Goal: Task Accomplishment & Management: Use online tool/utility

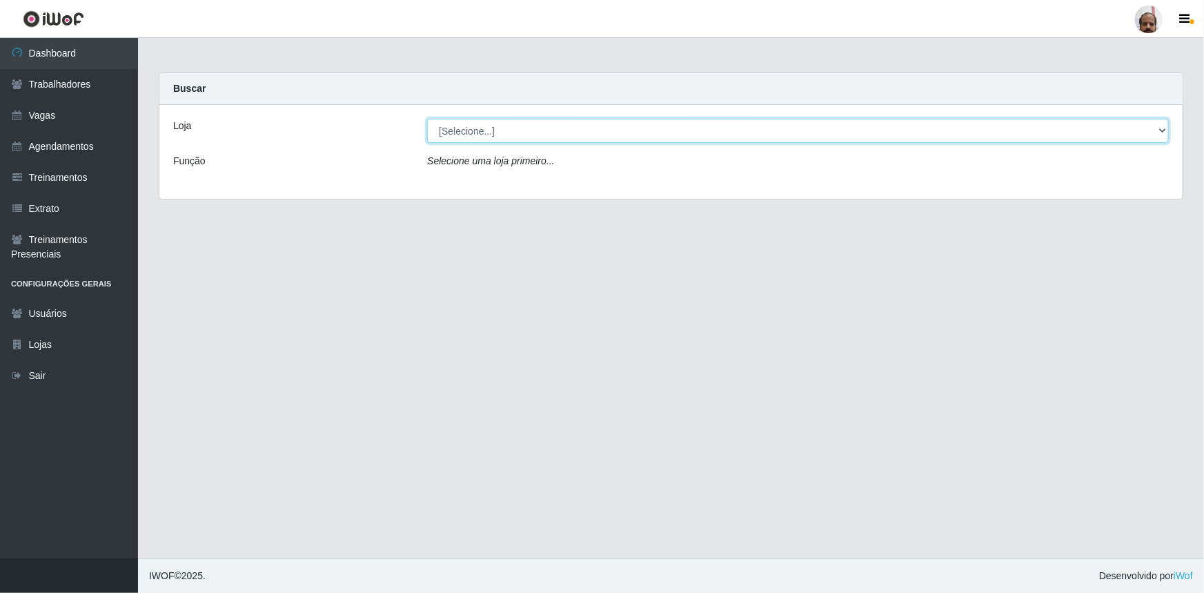
click at [1162, 128] on select "[Selecione...] Mar Vermelho - Loja 05" at bounding box center [798, 131] width 742 height 24
select select "252"
click at [427, 119] on select "[Selecione...] Mar Vermelho - Loja 05" at bounding box center [798, 131] width 742 height 24
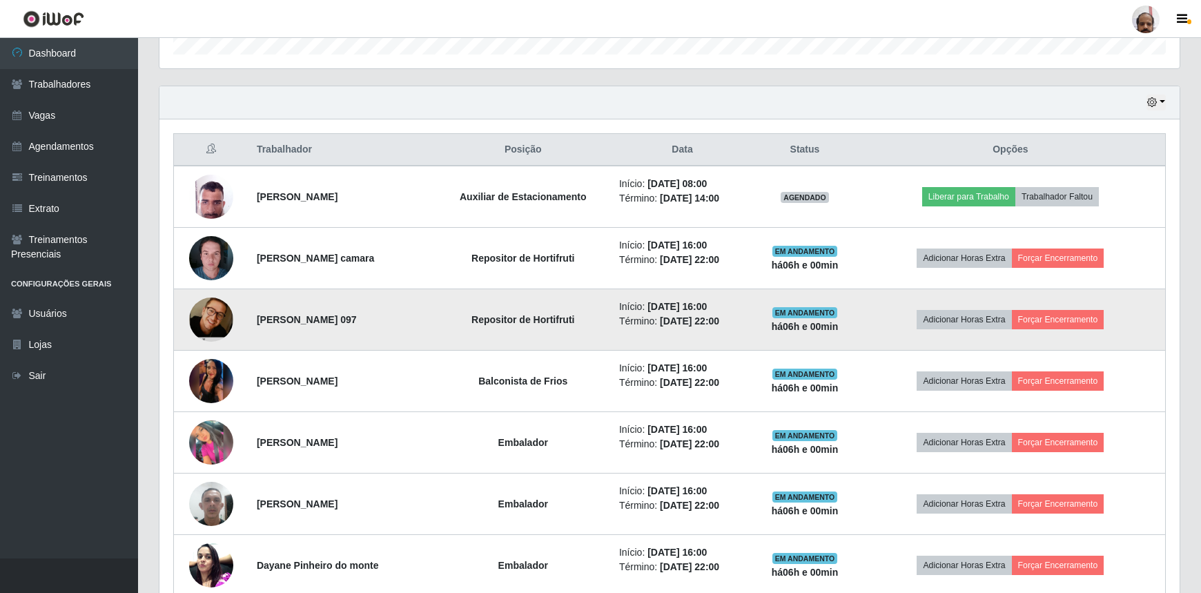
scroll to position [564, 0]
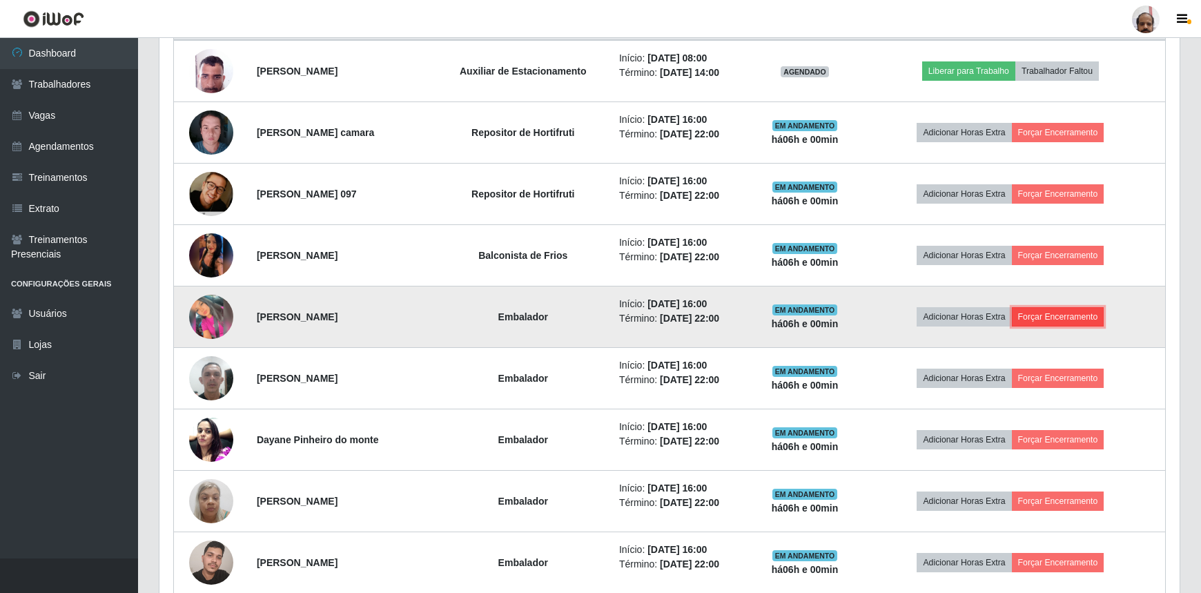
click at [1061, 310] on button "Forçar Encerramento" at bounding box center [1058, 316] width 92 height 19
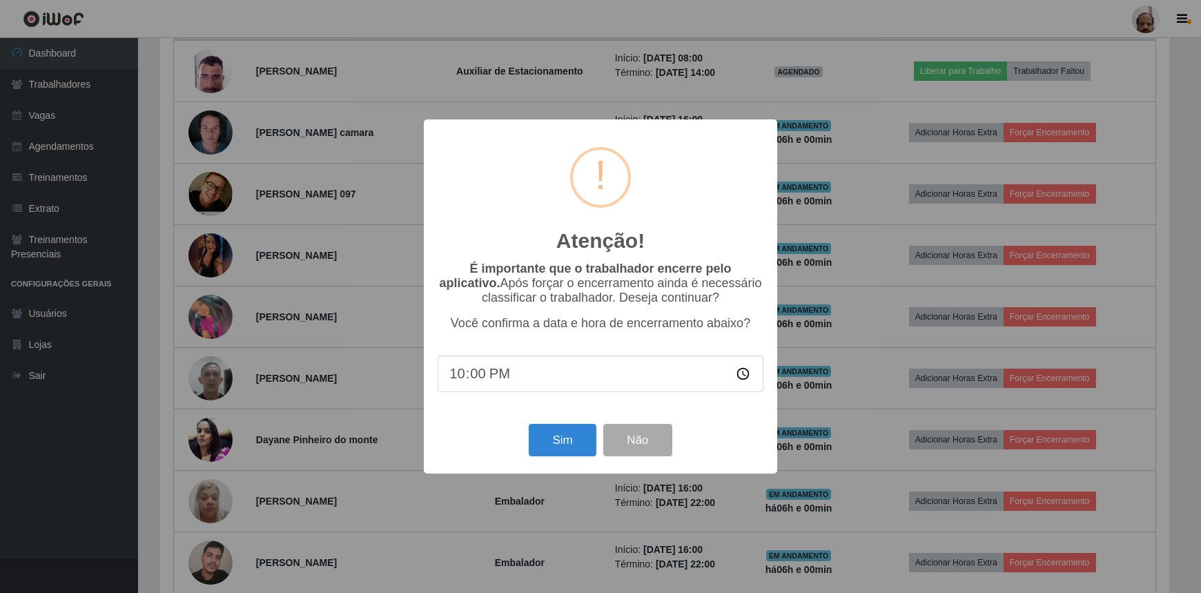
scroll to position [286, 1014]
click at [564, 442] on button "Sim" at bounding box center [564, 440] width 67 height 32
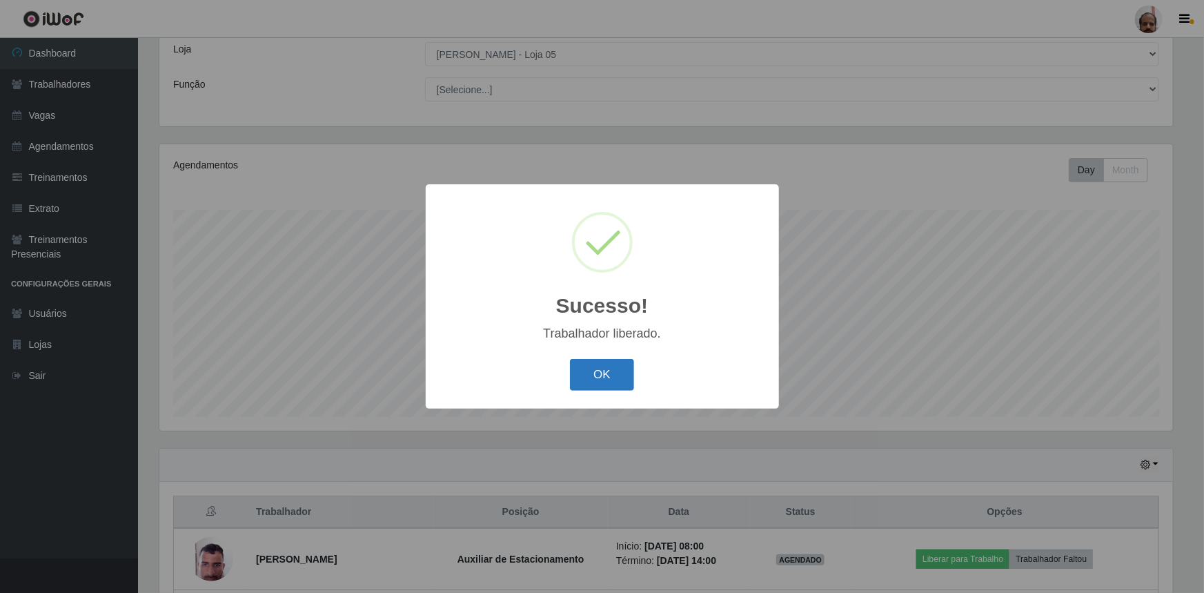
click at [601, 376] on button "OK" at bounding box center [602, 375] width 64 height 32
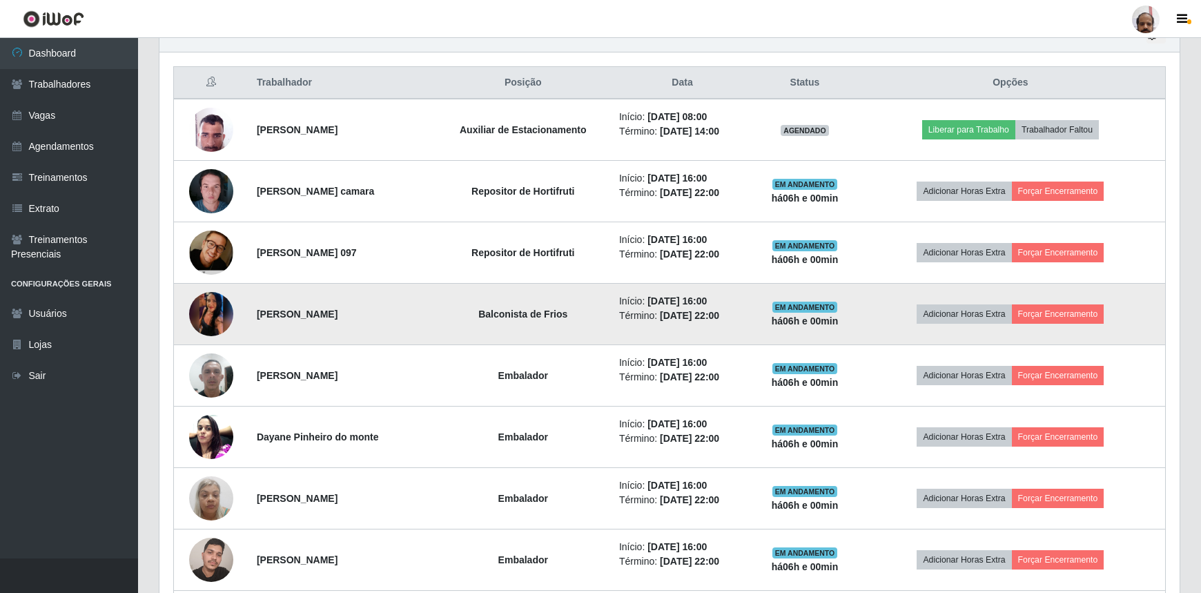
scroll to position [579, 0]
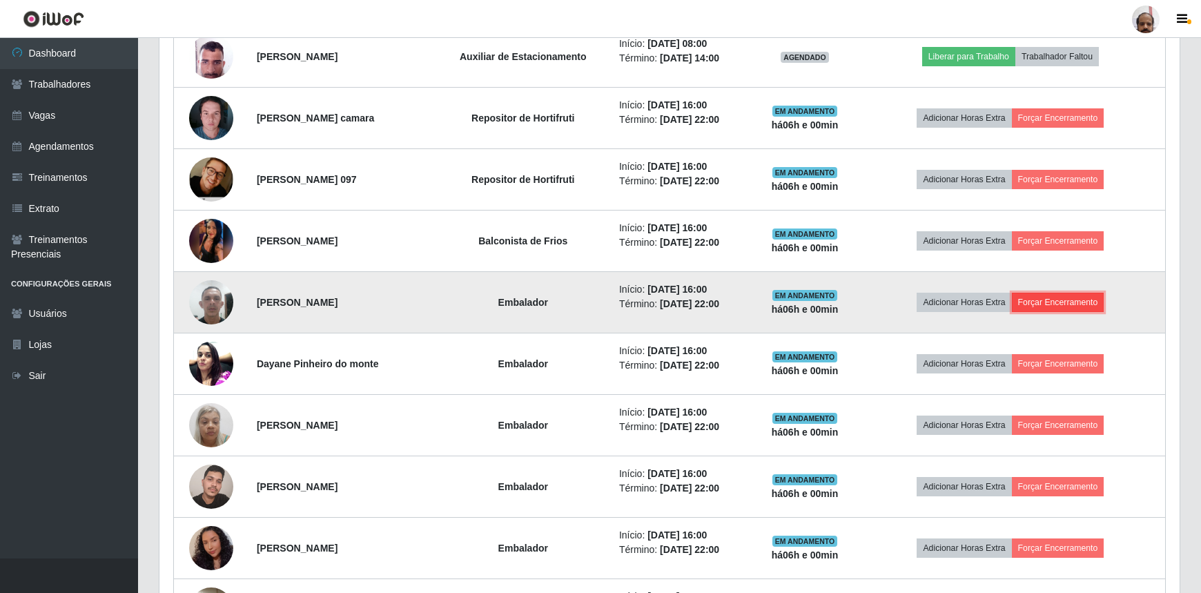
click at [1040, 297] on button "Forçar Encerramento" at bounding box center [1058, 302] width 92 height 19
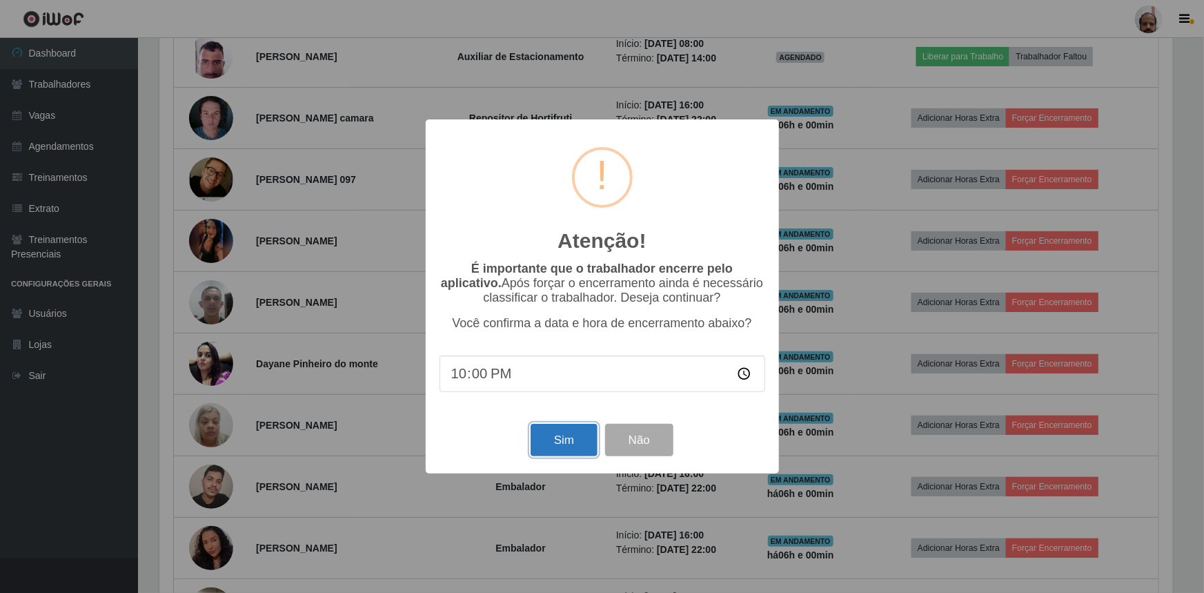
click at [553, 448] on button "Sim" at bounding box center [564, 440] width 67 height 32
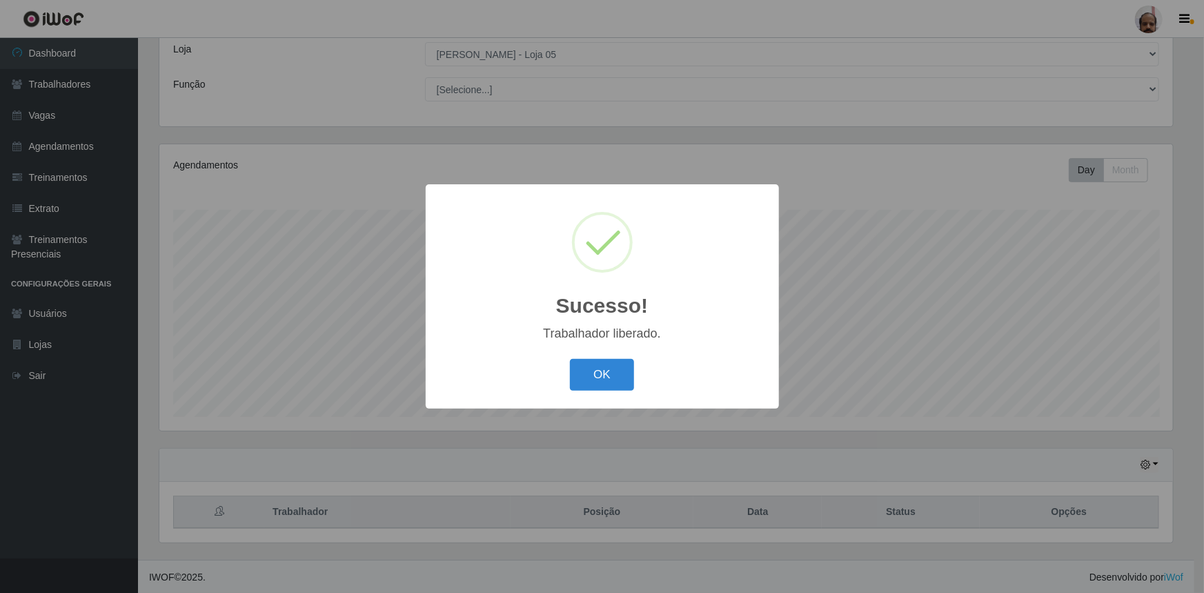
drag, startPoint x: 600, startPoint y: 376, endPoint x: 607, endPoint y: 373, distance: 8.3
click at [600, 375] on button "OK" at bounding box center [602, 375] width 64 height 32
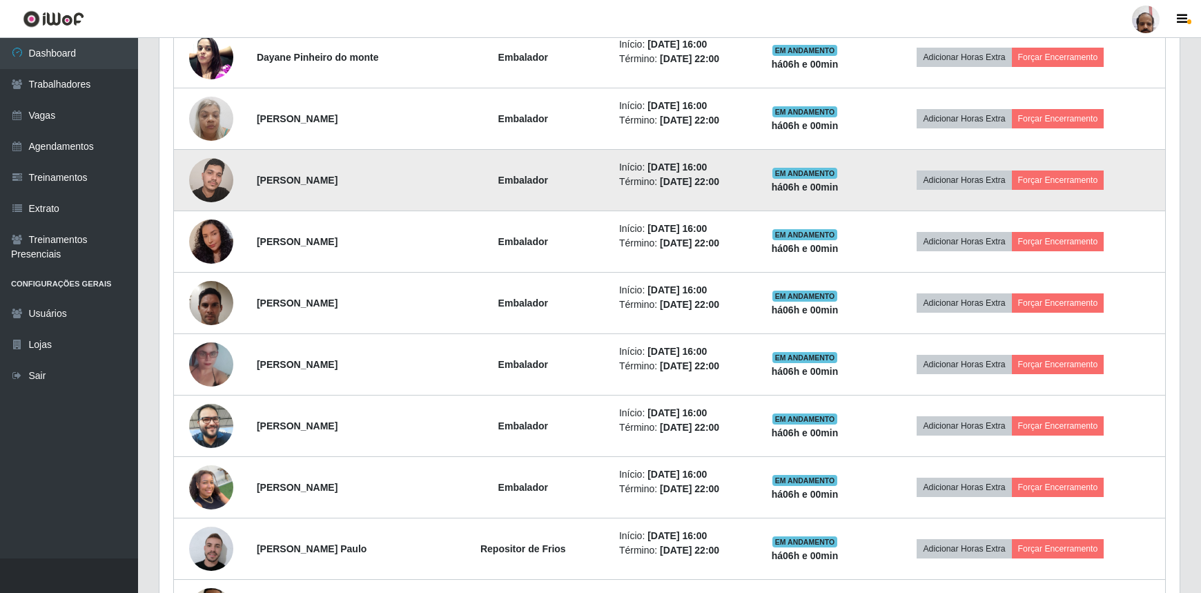
scroll to position [829, 0]
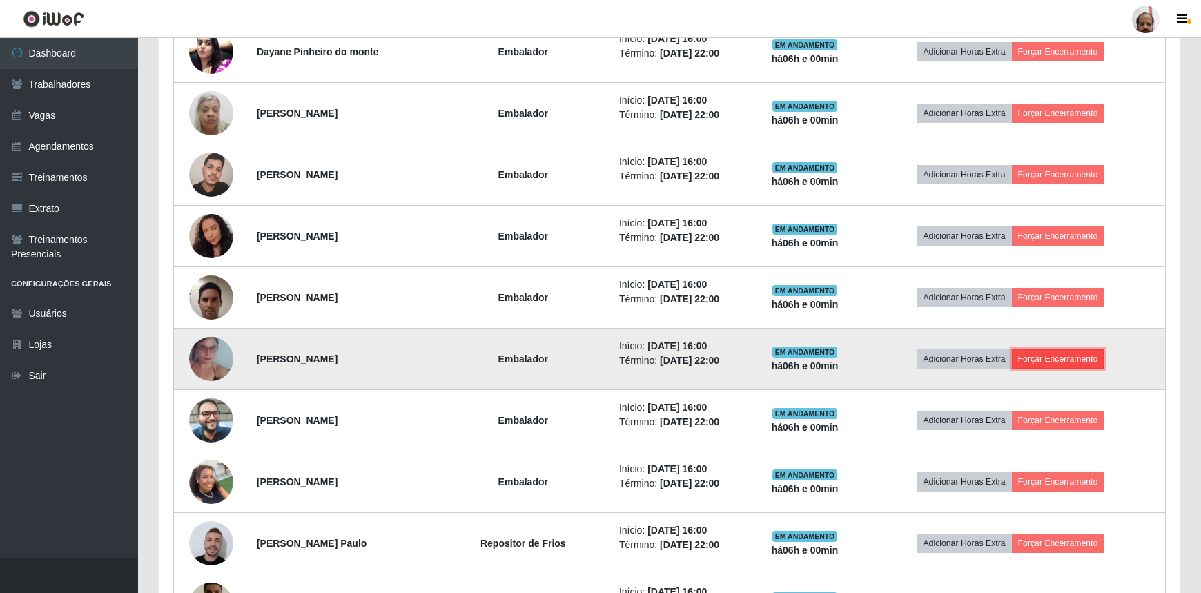
click at [1061, 351] on button "Forçar Encerramento" at bounding box center [1058, 358] width 92 height 19
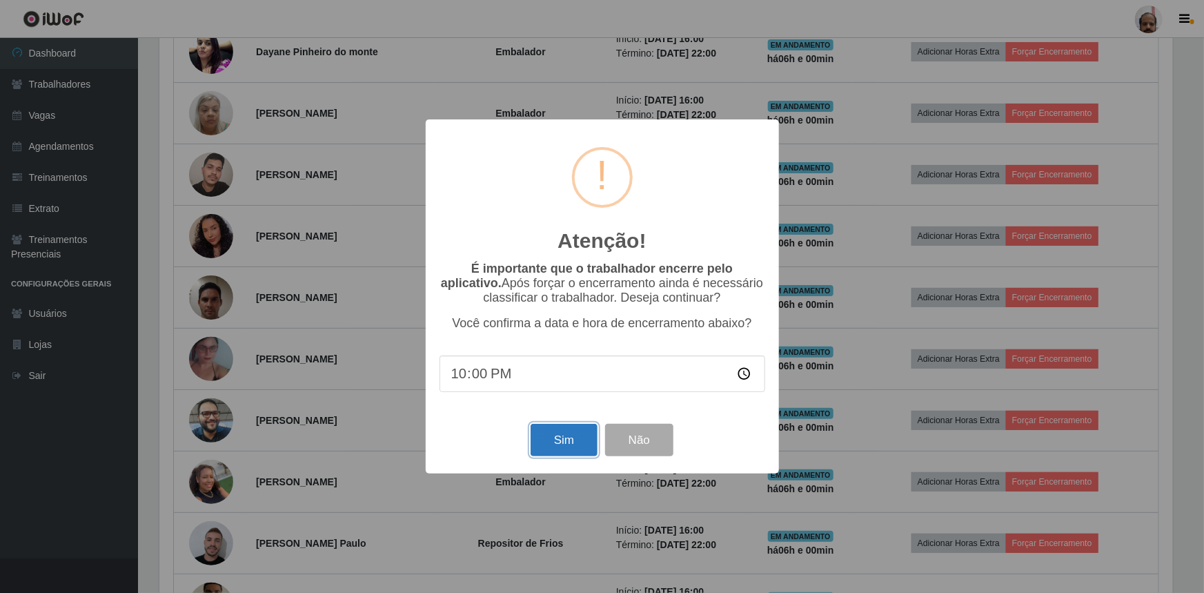
click at [560, 442] on button "Sim" at bounding box center [564, 440] width 67 height 32
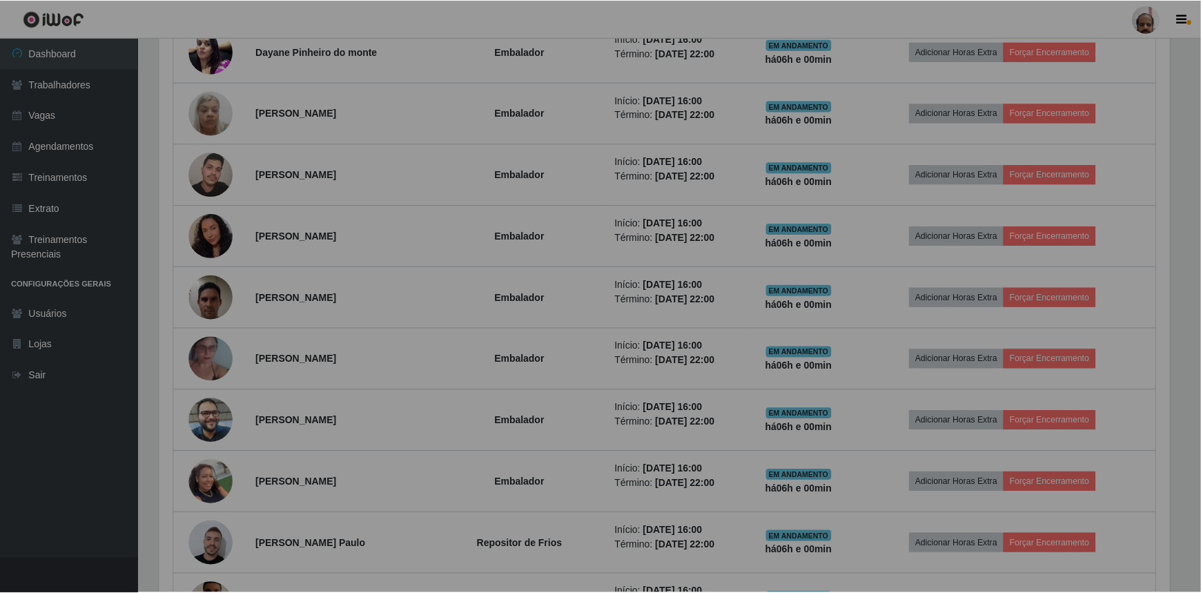
scroll to position [0, 0]
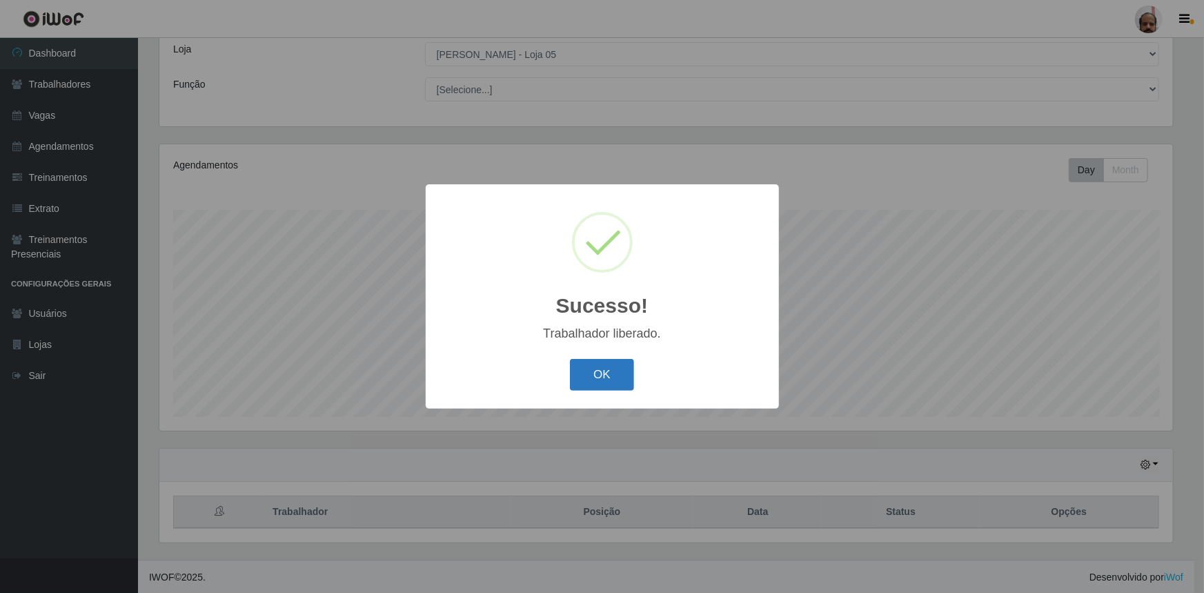
click at [604, 383] on button "OK" at bounding box center [602, 375] width 64 height 32
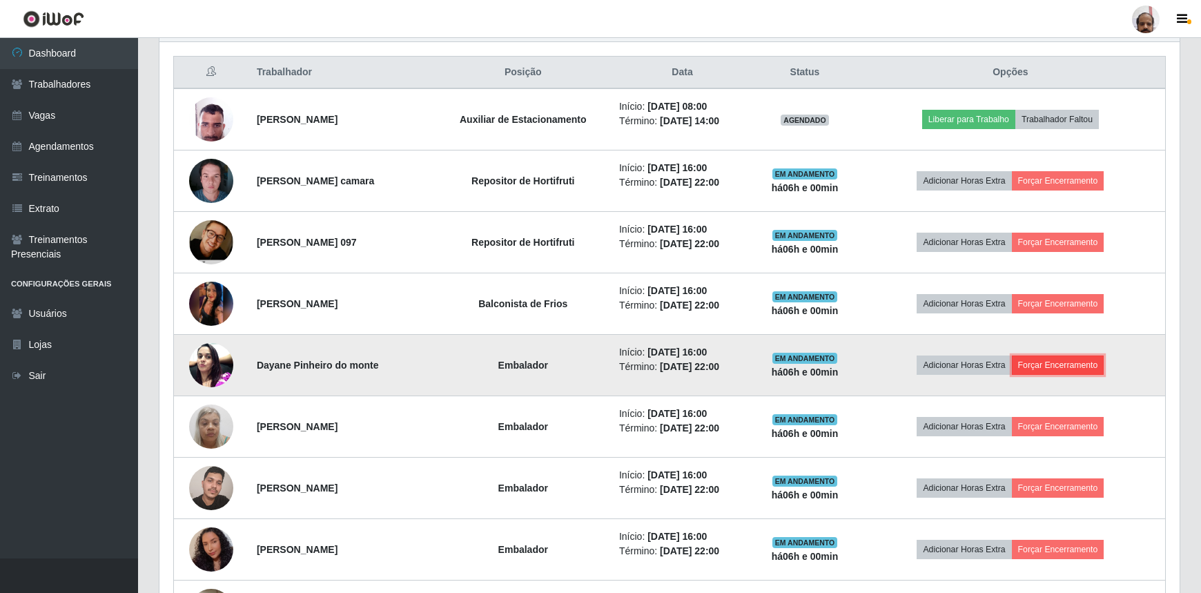
click at [1085, 360] on button "Forçar Encerramento" at bounding box center [1058, 364] width 92 height 19
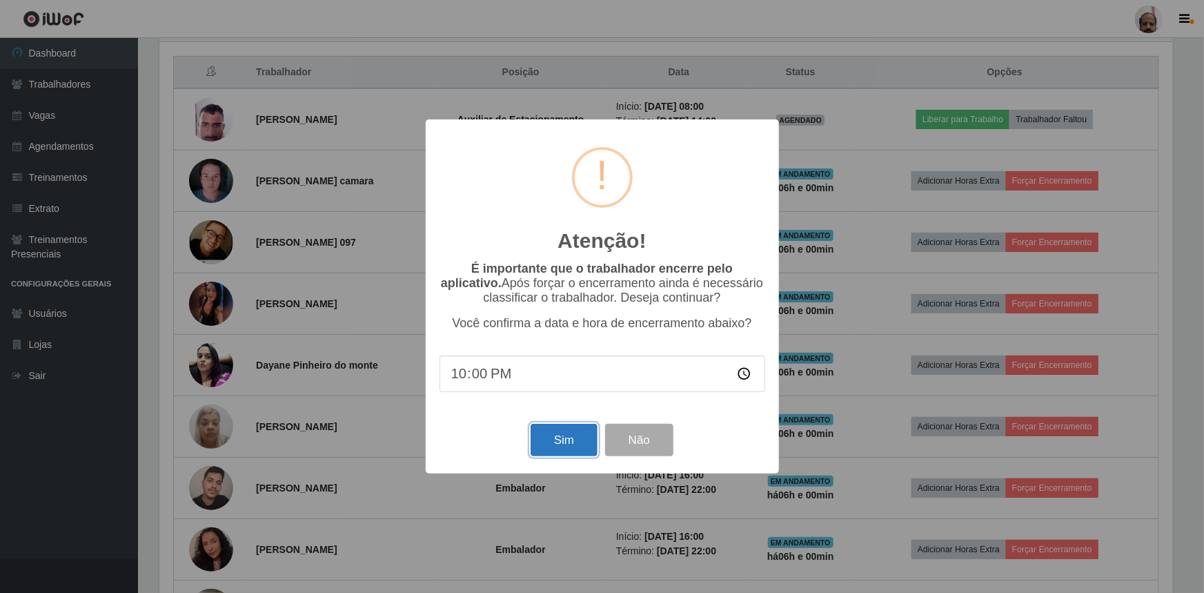
click at [587, 443] on button "Sim" at bounding box center [564, 440] width 67 height 32
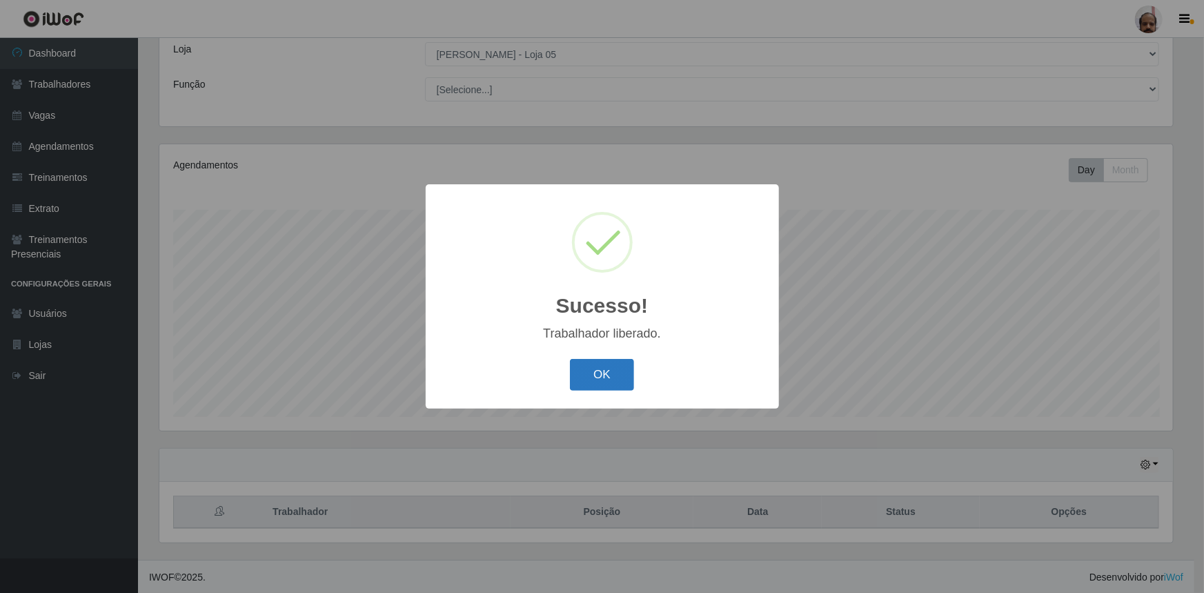
click at [593, 384] on button "OK" at bounding box center [602, 375] width 64 height 32
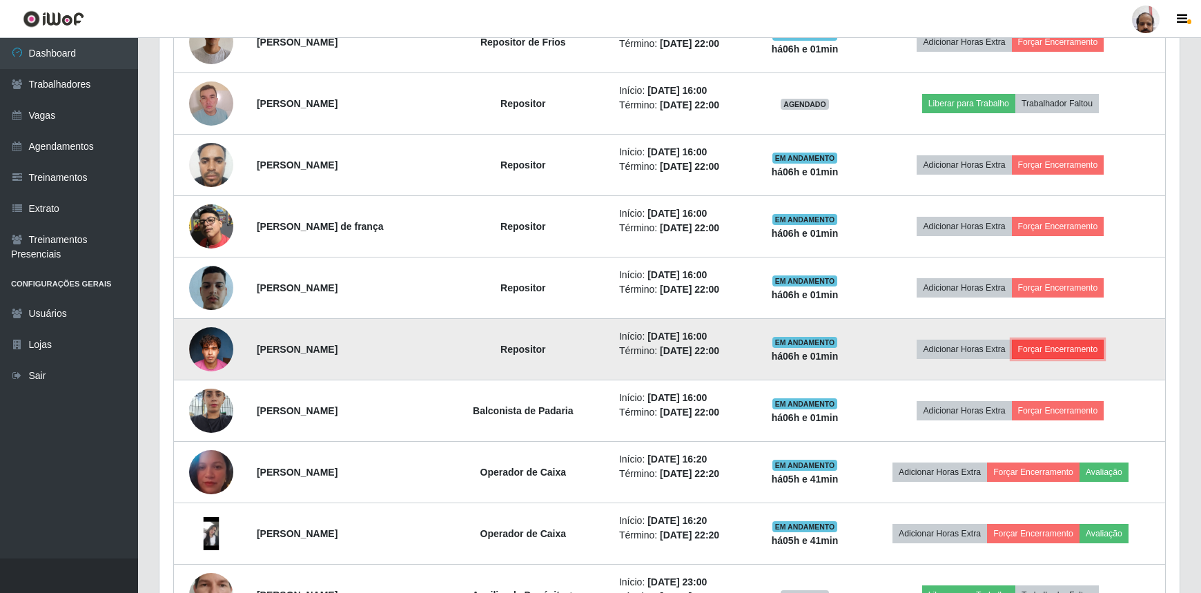
click at [1052, 348] on button "Forçar Encerramento" at bounding box center [1058, 348] width 92 height 19
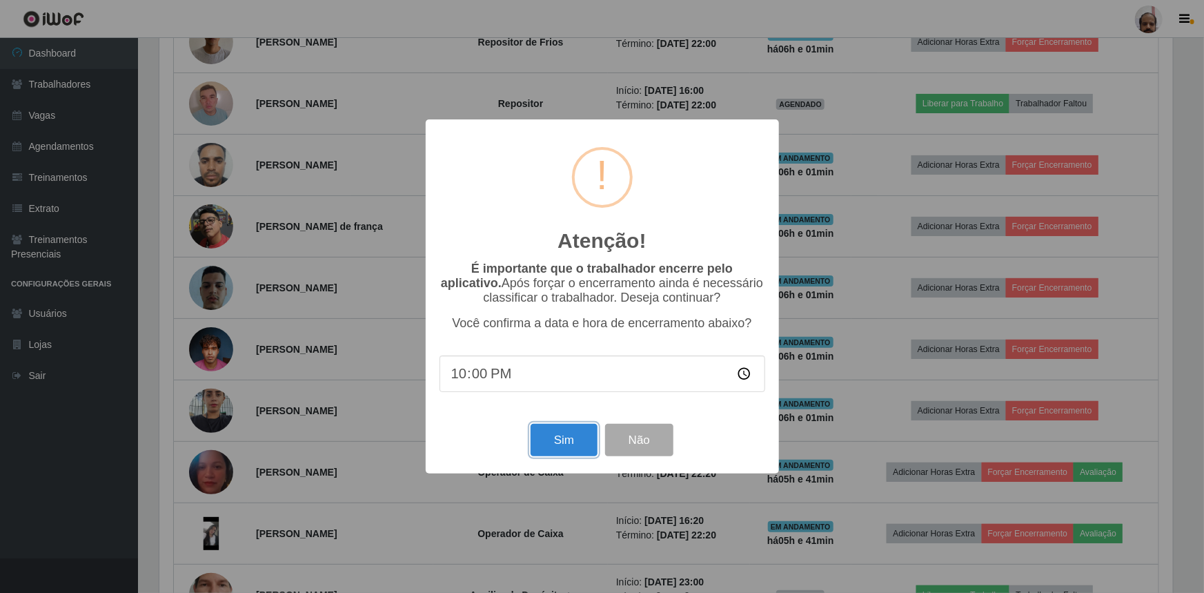
drag, startPoint x: 566, startPoint y: 442, endPoint x: 559, endPoint y: 434, distance: 10.8
click at [566, 443] on button "Sim" at bounding box center [564, 440] width 67 height 32
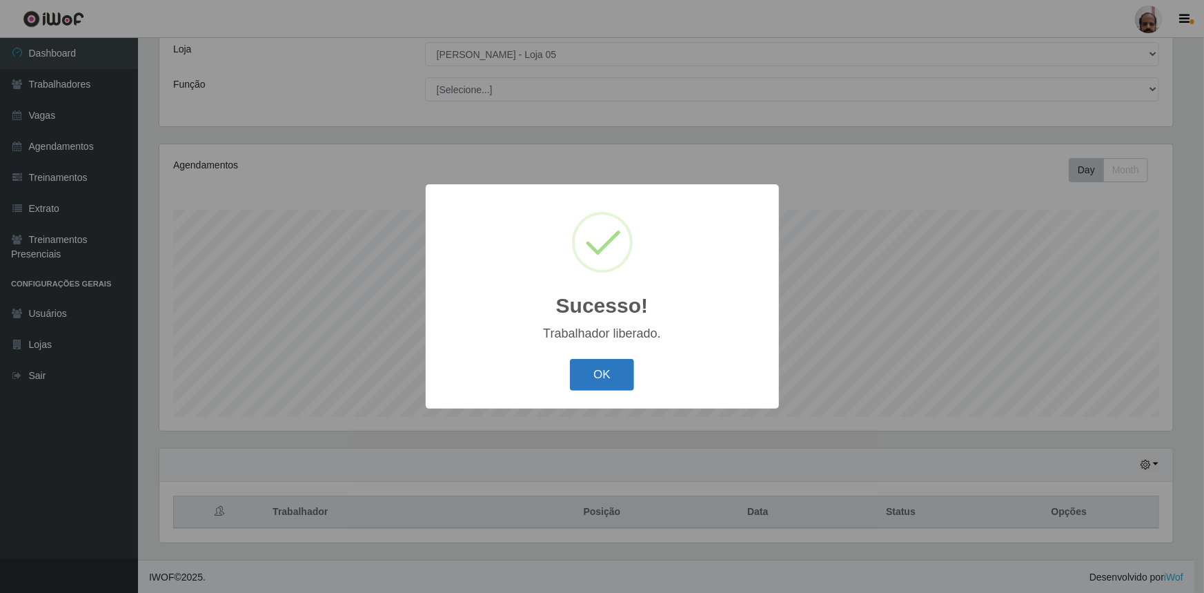
click at [580, 381] on button "OK" at bounding box center [602, 375] width 64 height 32
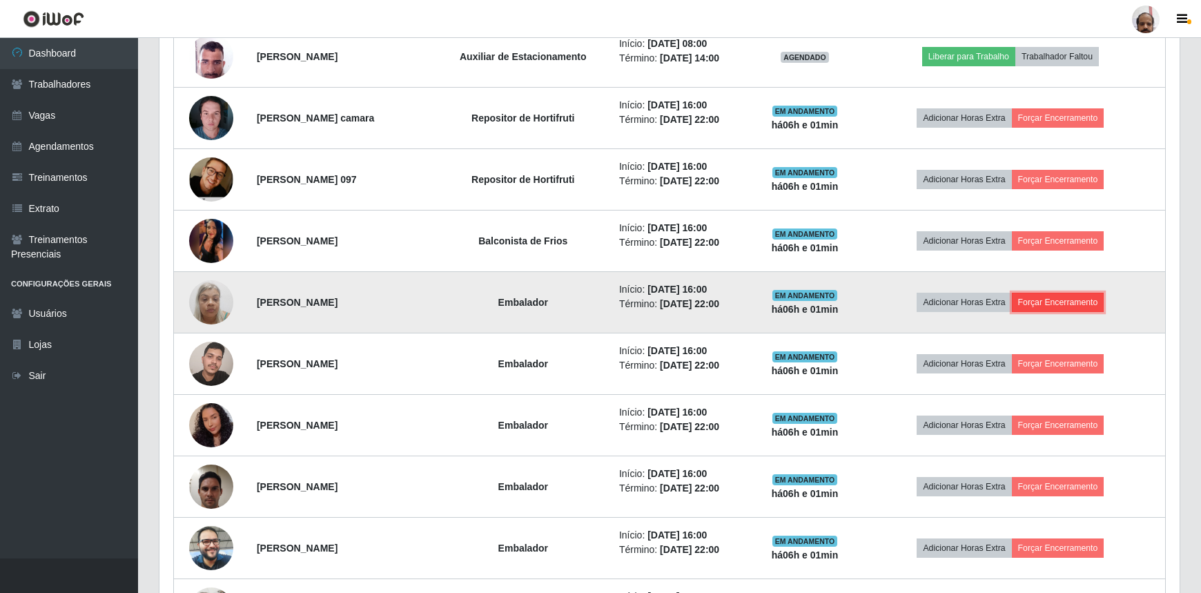
click at [1100, 304] on button "Forçar Encerramento" at bounding box center [1058, 302] width 92 height 19
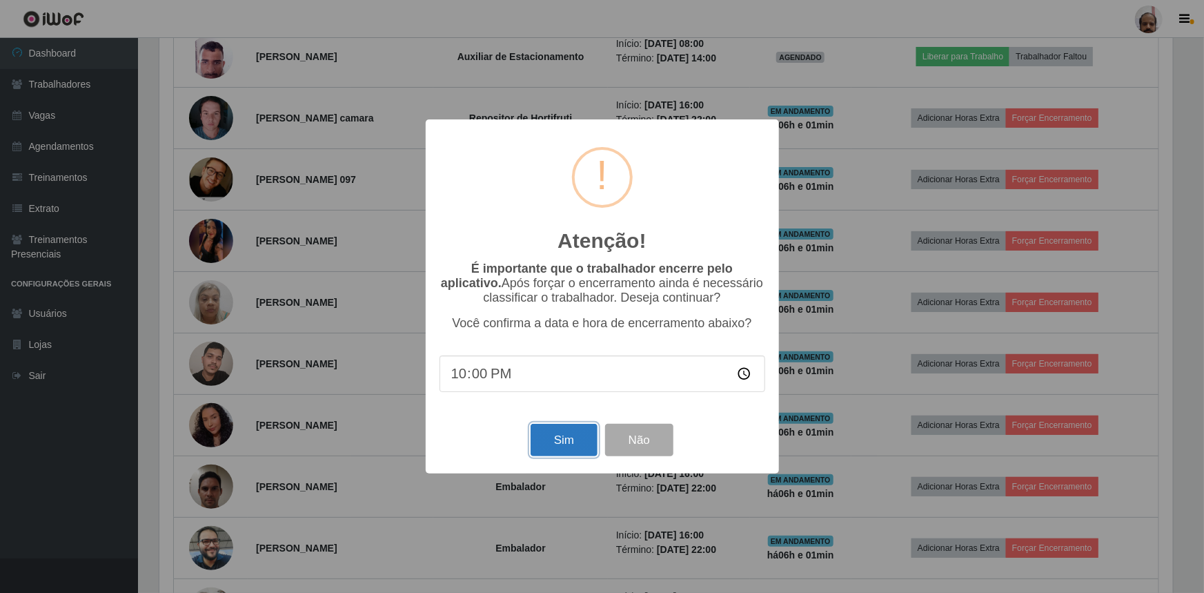
click at [549, 439] on button "Sim" at bounding box center [564, 440] width 67 height 32
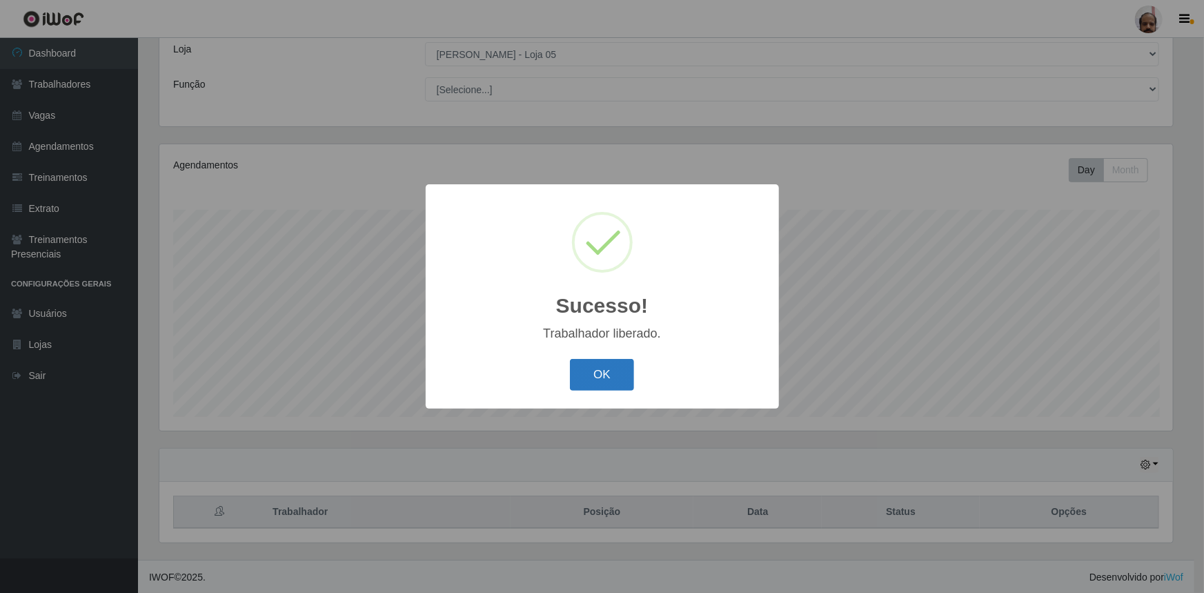
drag, startPoint x: 601, startPoint y: 373, endPoint x: 588, endPoint y: 382, distance: 15.9
click at [601, 373] on button "OK" at bounding box center [602, 375] width 64 height 32
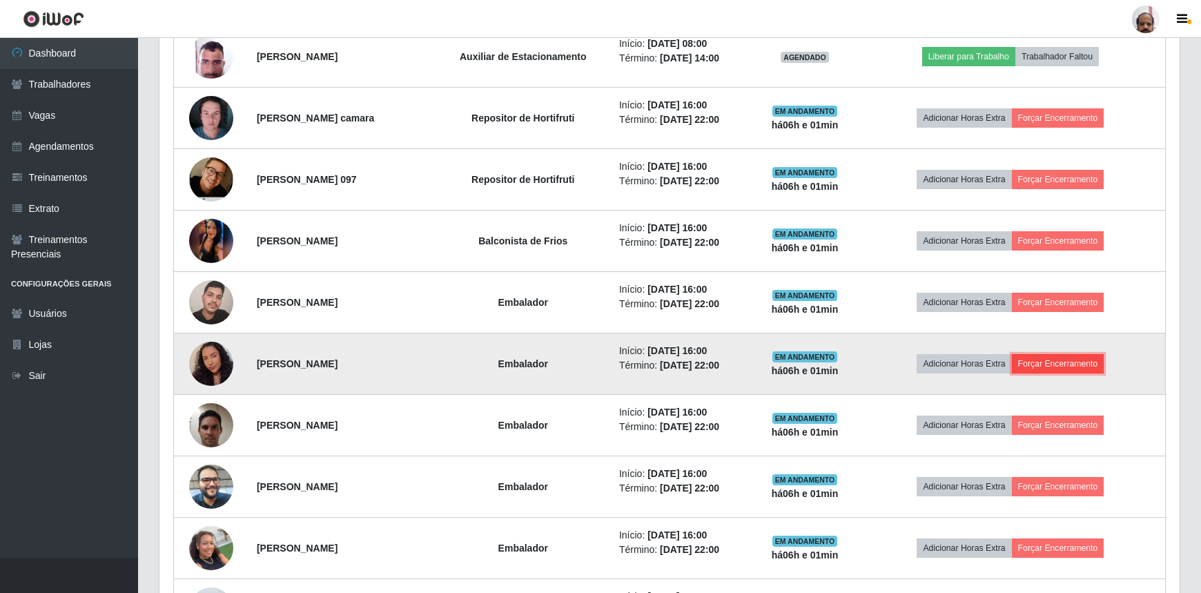
click at [1052, 362] on button "Forçar Encerramento" at bounding box center [1058, 363] width 92 height 19
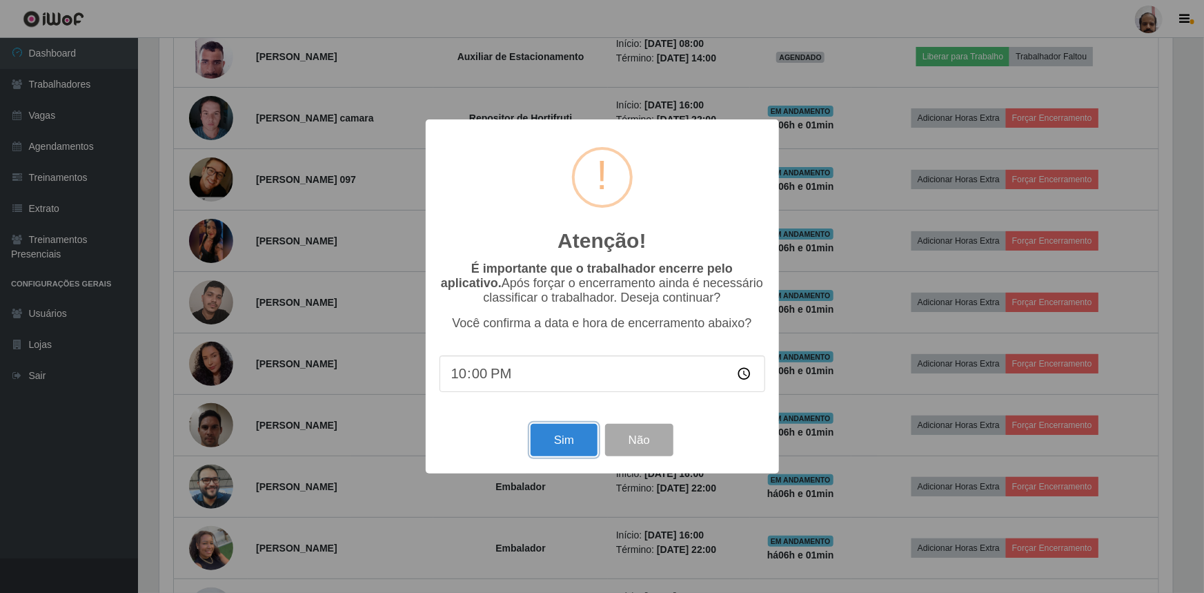
click at [576, 446] on button "Sim" at bounding box center [564, 440] width 67 height 32
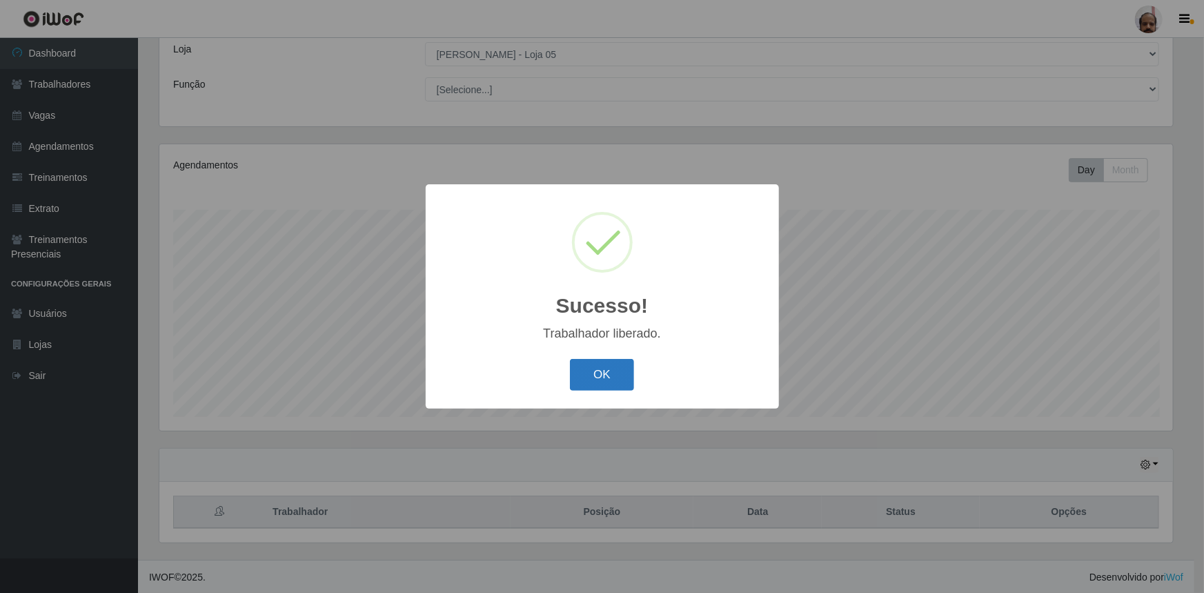
click at [604, 368] on button "OK" at bounding box center [602, 375] width 64 height 32
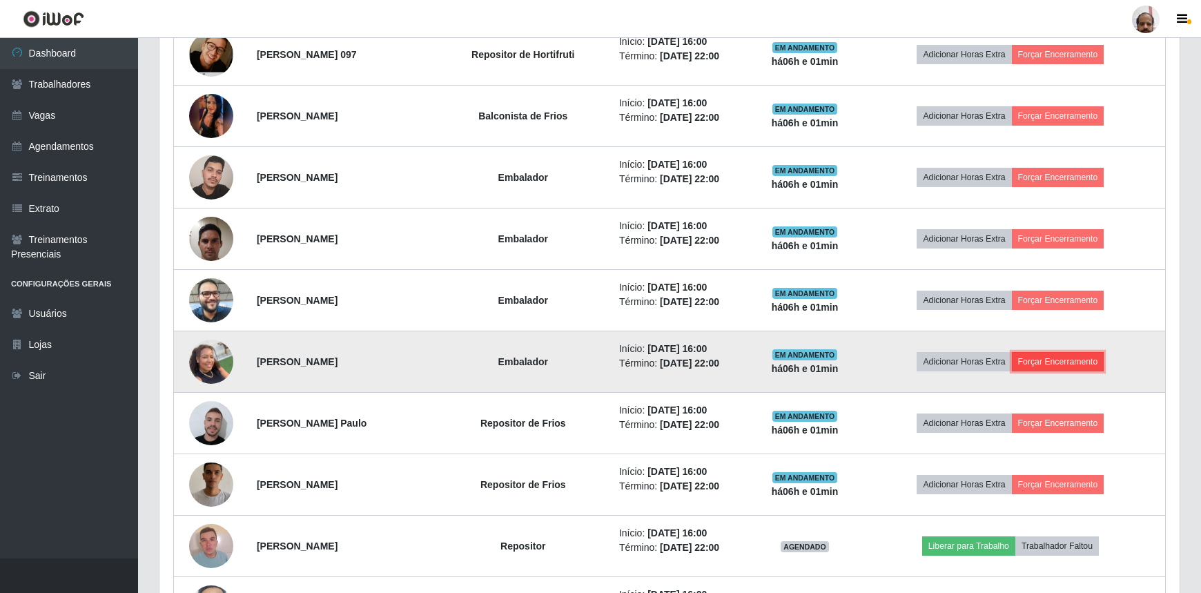
click at [1097, 355] on button "Forçar Encerramento" at bounding box center [1058, 361] width 92 height 19
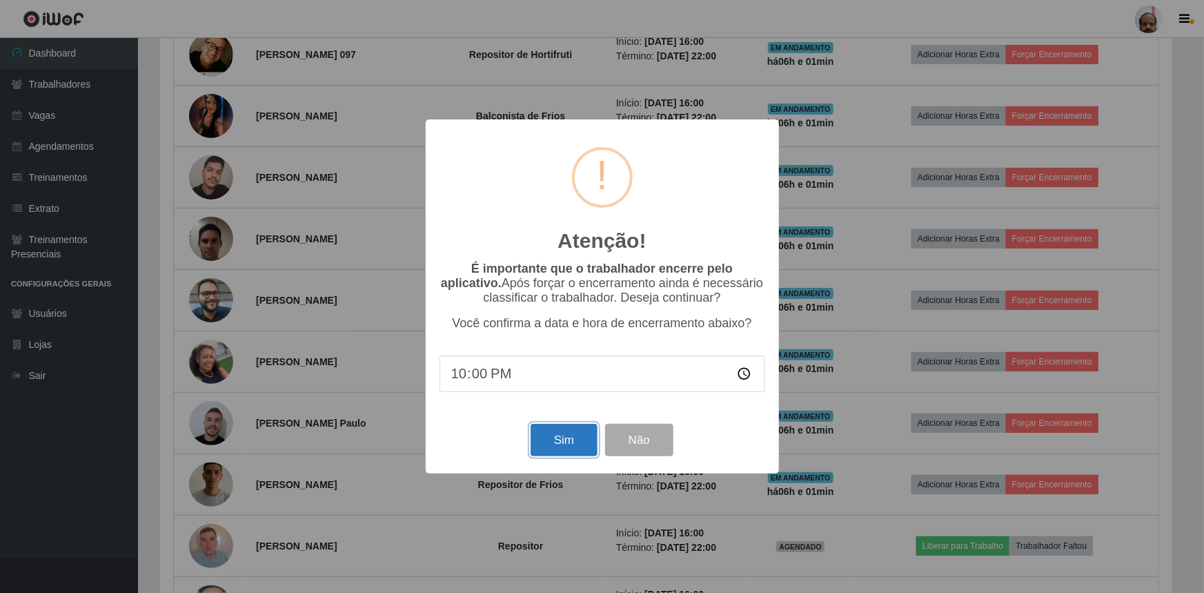
click at [555, 446] on button "Sim" at bounding box center [564, 440] width 67 height 32
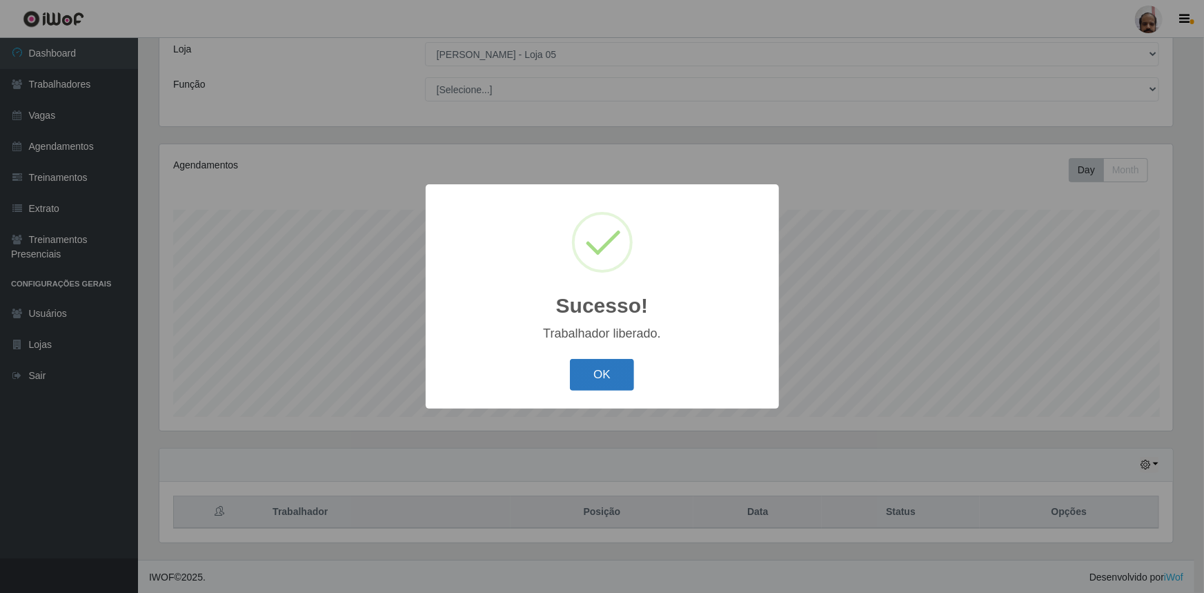
click at [580, 383] on button "OK" at bounding box center [602, 375] width 64 height 32
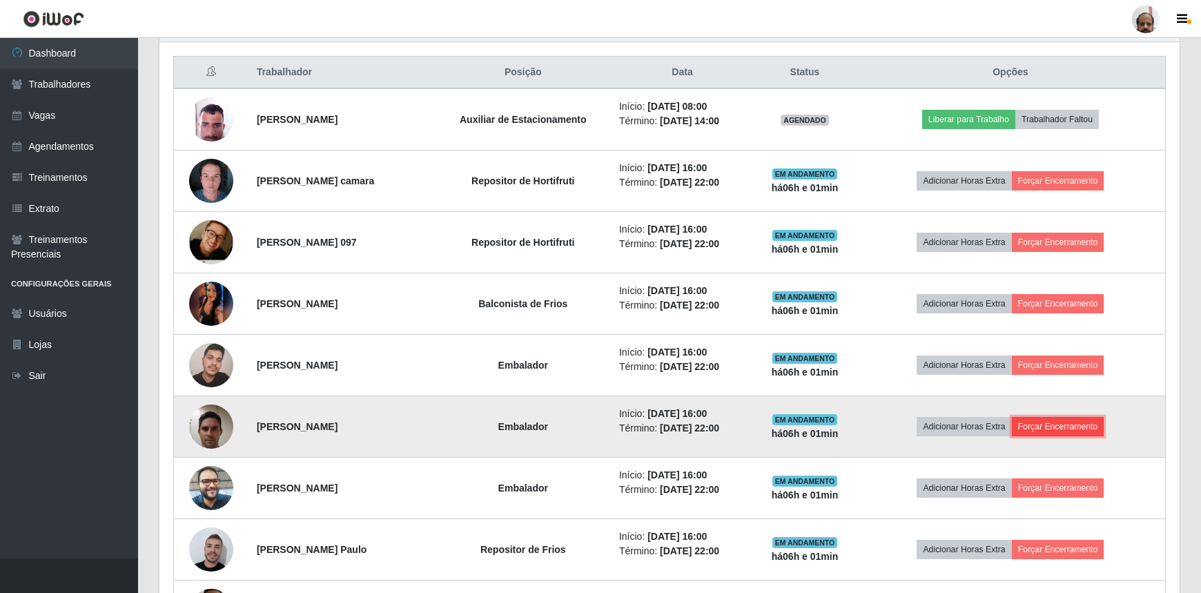
click at [1047, 417] on button "Forçar Encerramento" at bounding box center [1058, 426] width 92 height 19
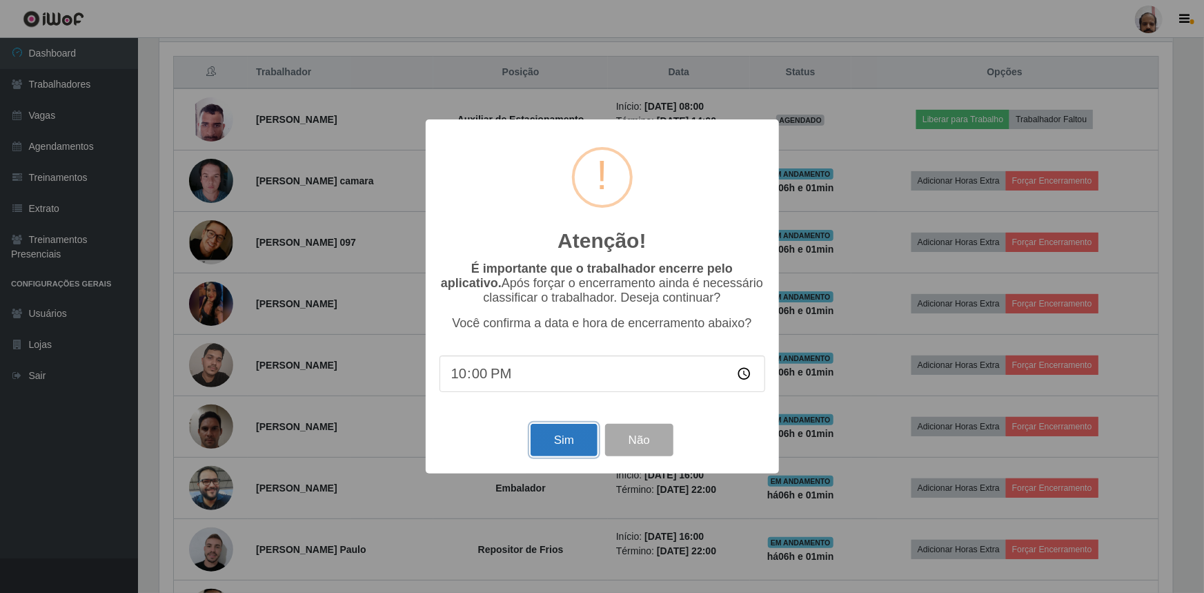
click at [566, 439] on button "Sim" at bounding box center [564, 440] width 67 height 32
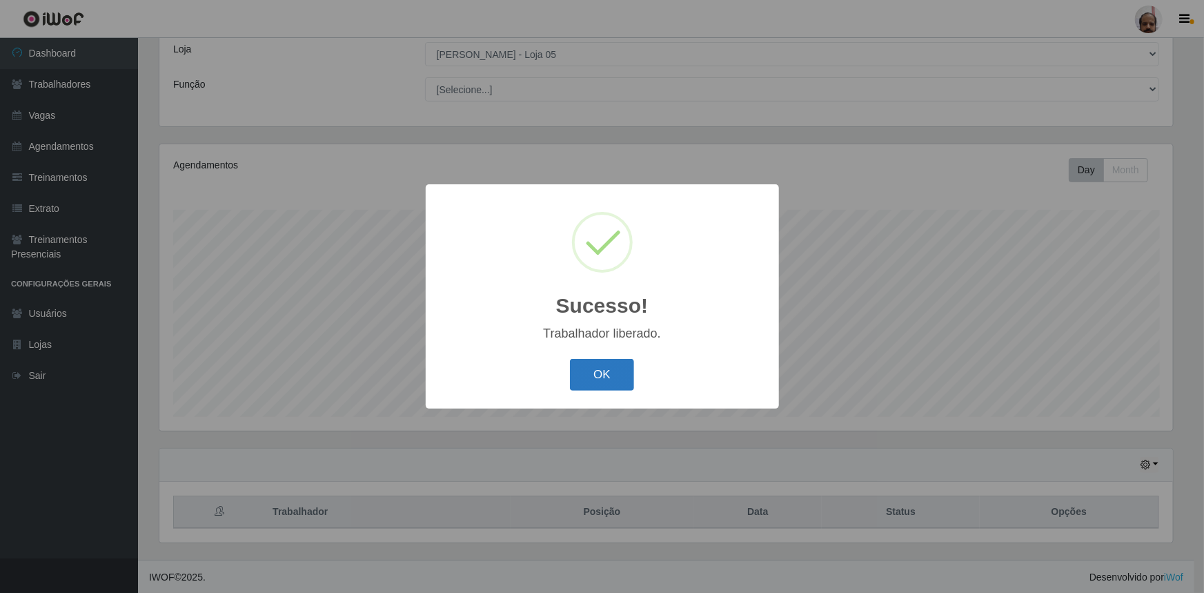
click at [581, 373] on button "OK" at bounding box center [602, 375] width 64 height 32
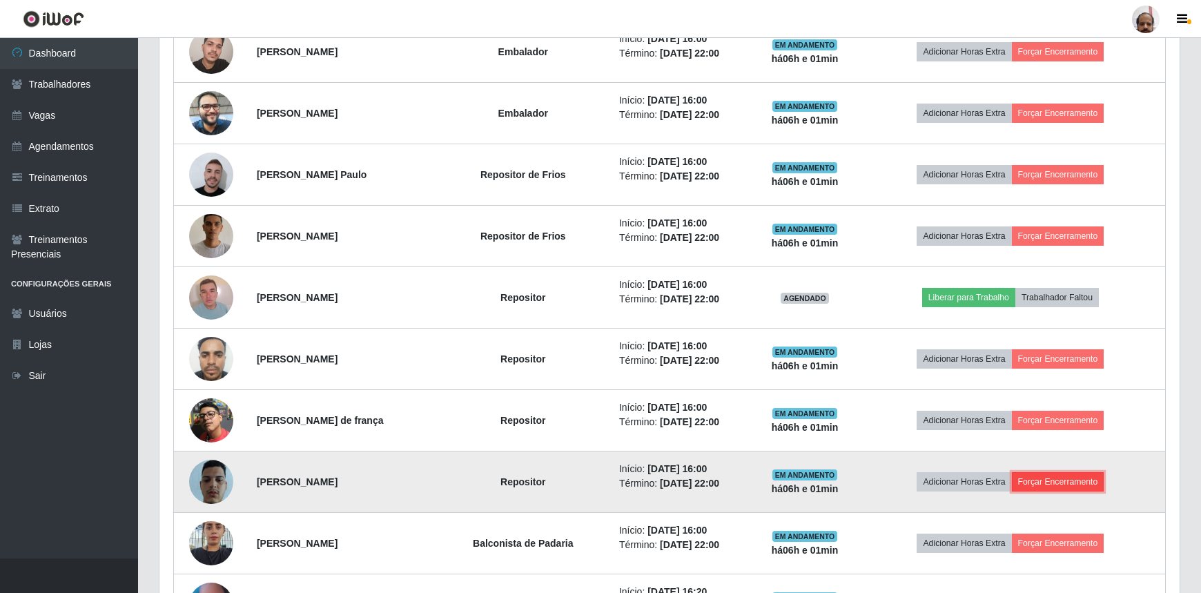
click at [1077, 484] on button "Forçar Encerramento" at bounding box center [1058, 481] width 92 height 19
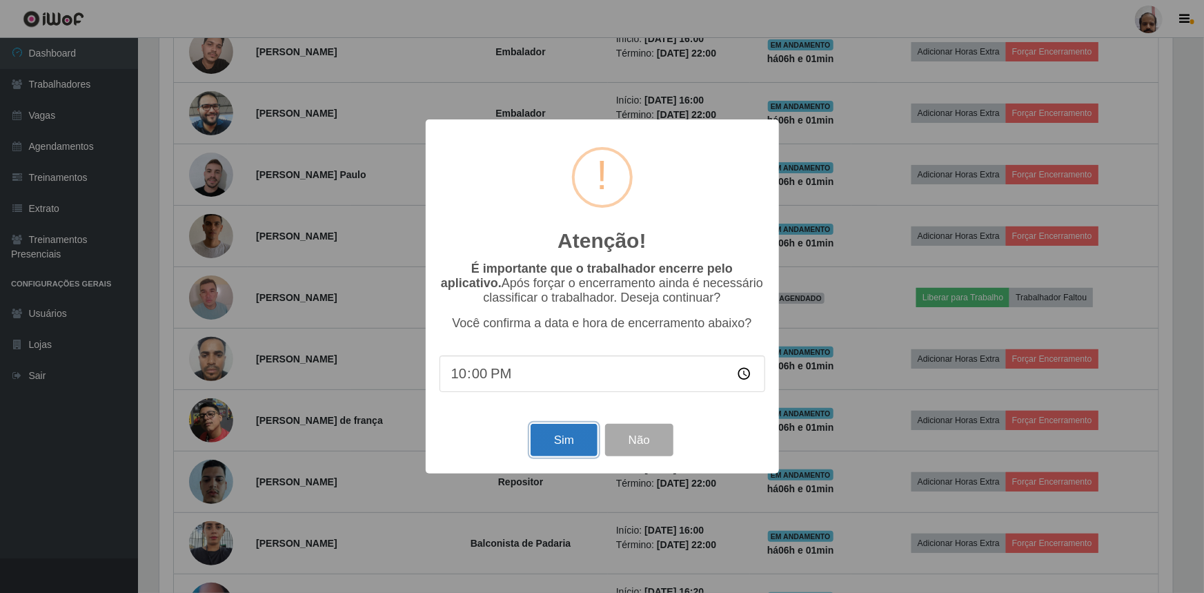
click at [560, 444] on button "Sim" at bounding box center [564, 440] width 67 height 32
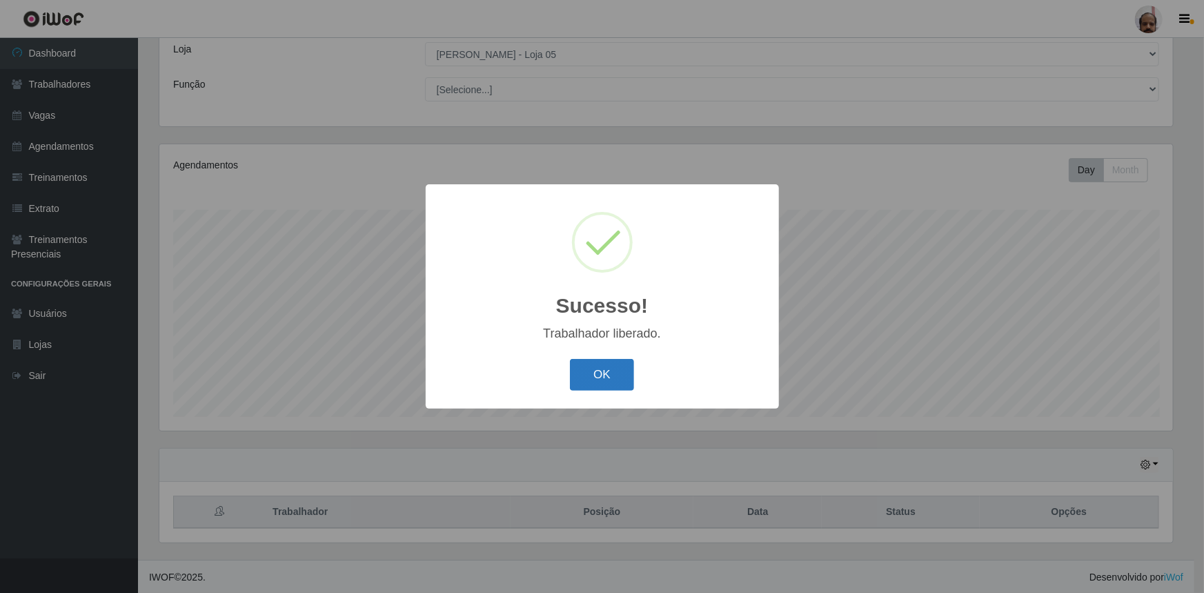
click at [578, 374] on button "OK" at bounding box center [602, 375] width 64 height 32
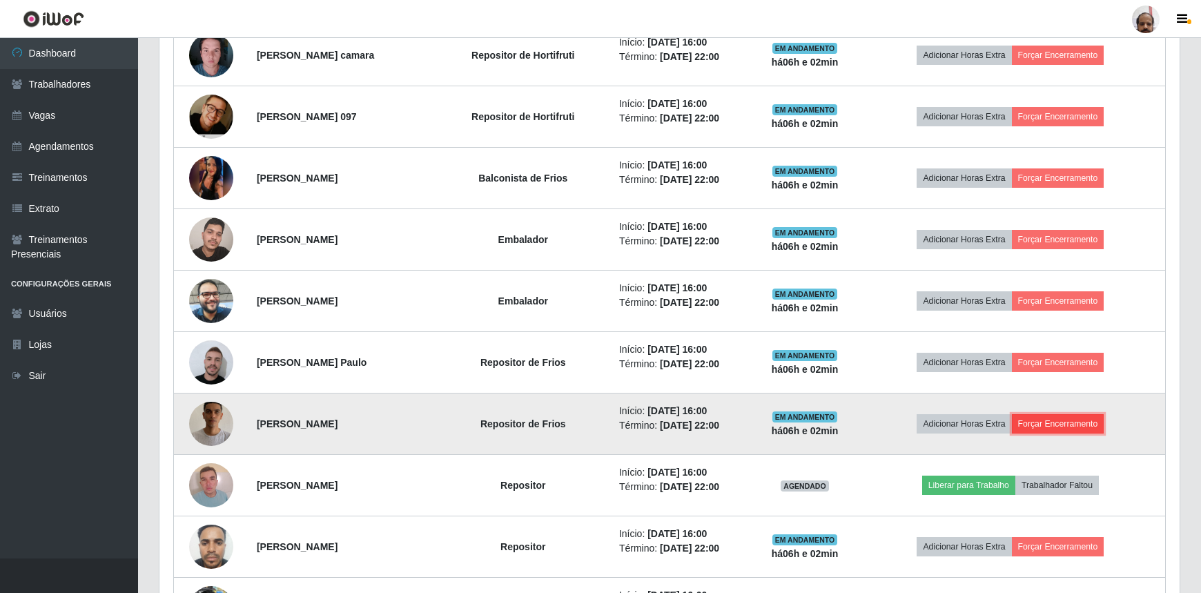
click at [1048, 429] on button "Forçar Encerramento" at bounding box center [1058, 423] width 92 height 19
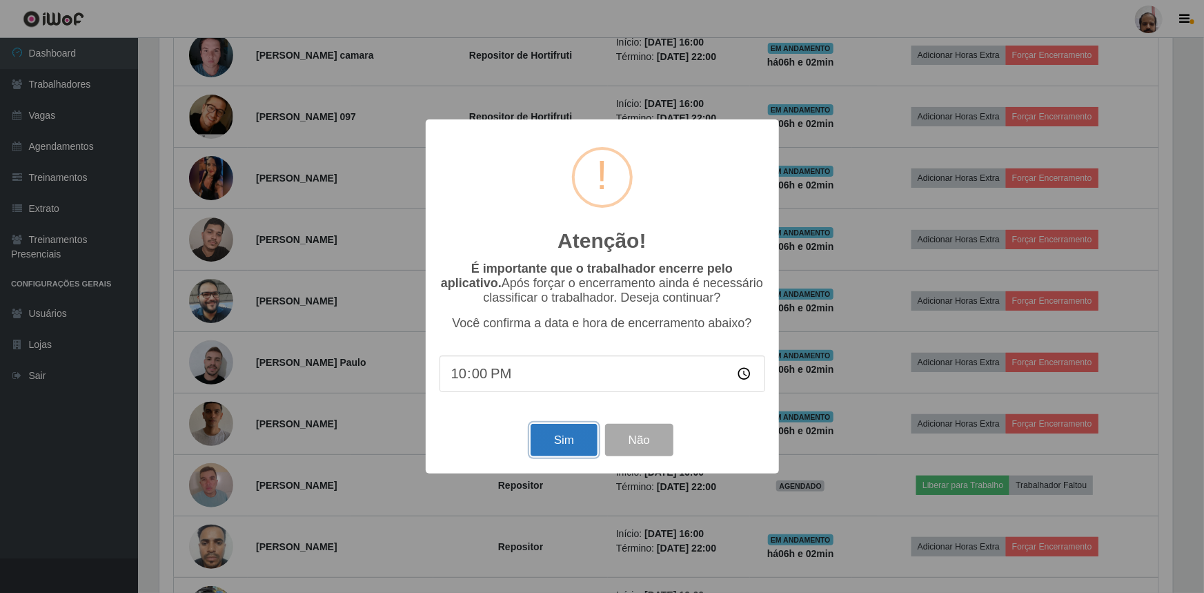
click at [575, 440] on button "Sim" at bounding box center [564, 440] width 67 height 32
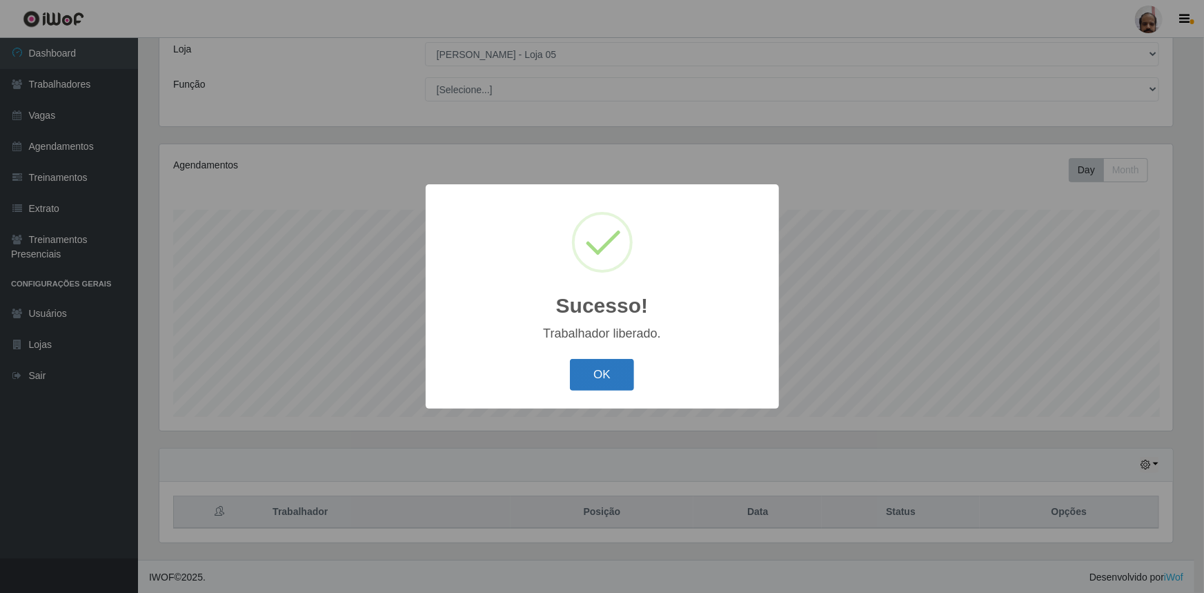
click at [580, 386] on button "OK" at bounding box center [602, 375] width 64 height 32
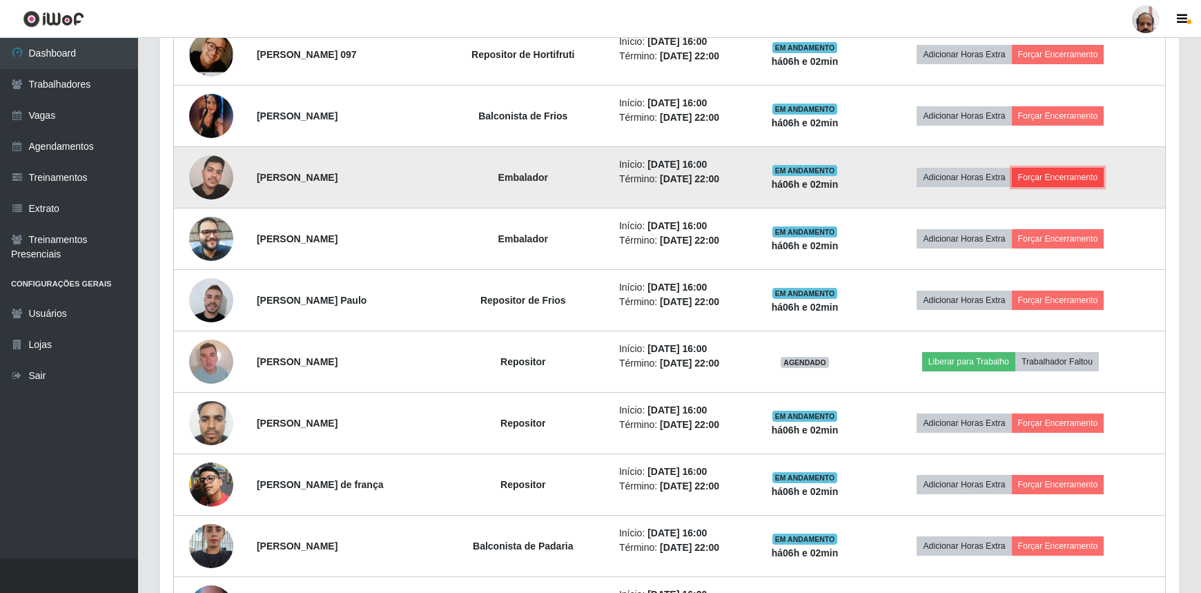
click at [1082, 172] on button "Forçar Encerramento" at bounding box center [1058, 177] width 92 height 19
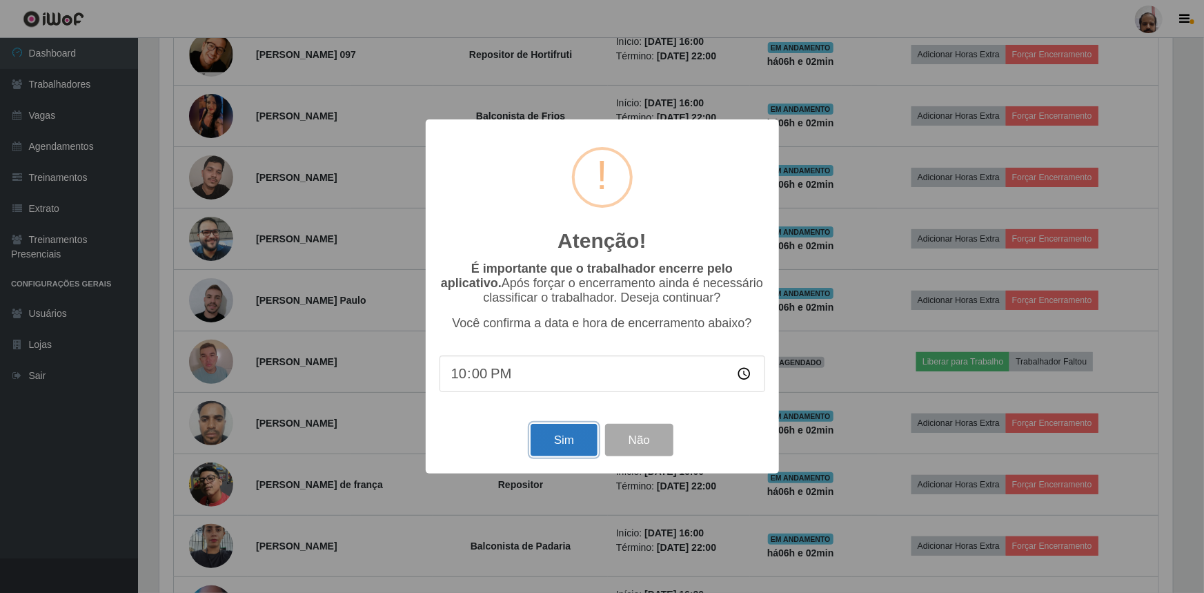
click at [569, 438] on button "Sim" at bounding box center [564, 440] width 67 height 32
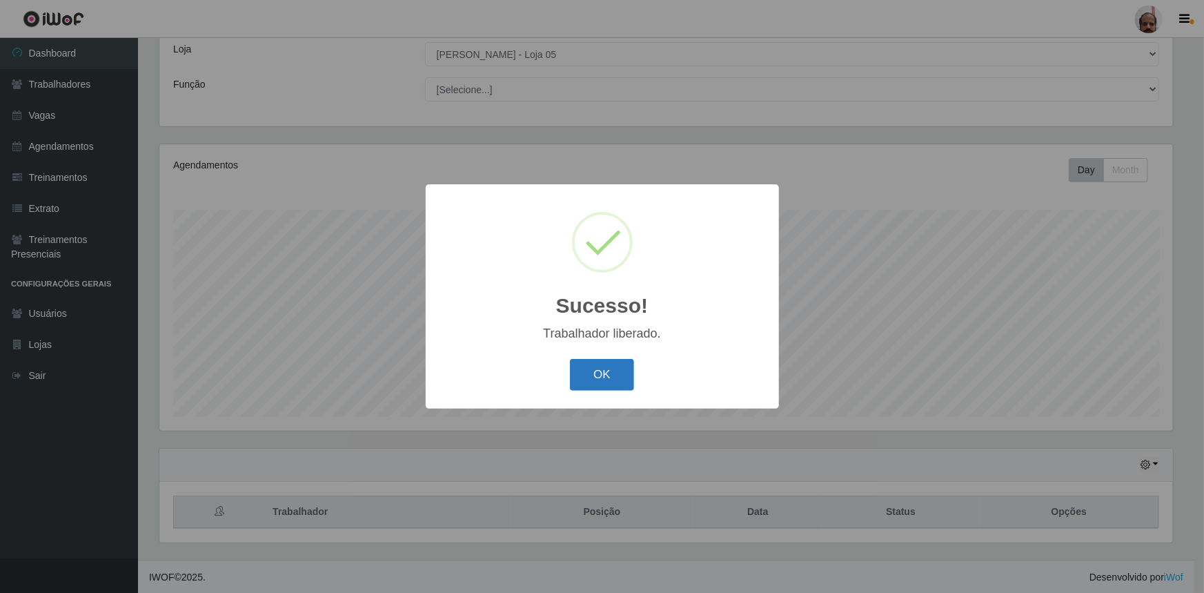
click at [596, 377] on button "OK" at bounding box center [602, 375] width 64 height 32
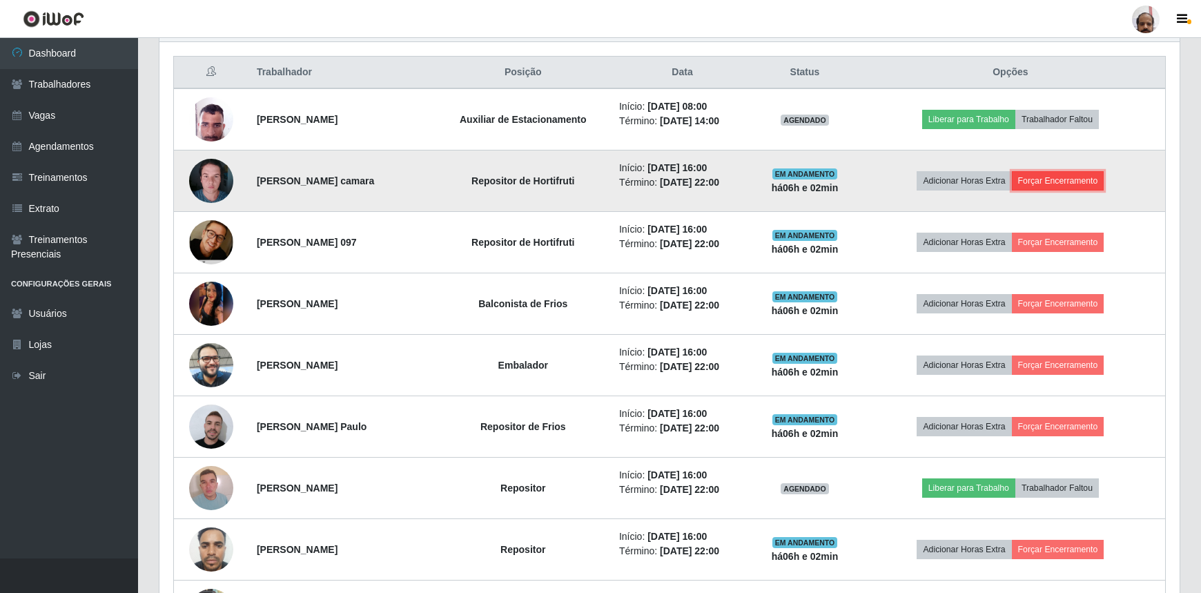
click at [1051, 179] on button "Forçar Encerramento" at bounding box center [1058, 180] width 92 height 19
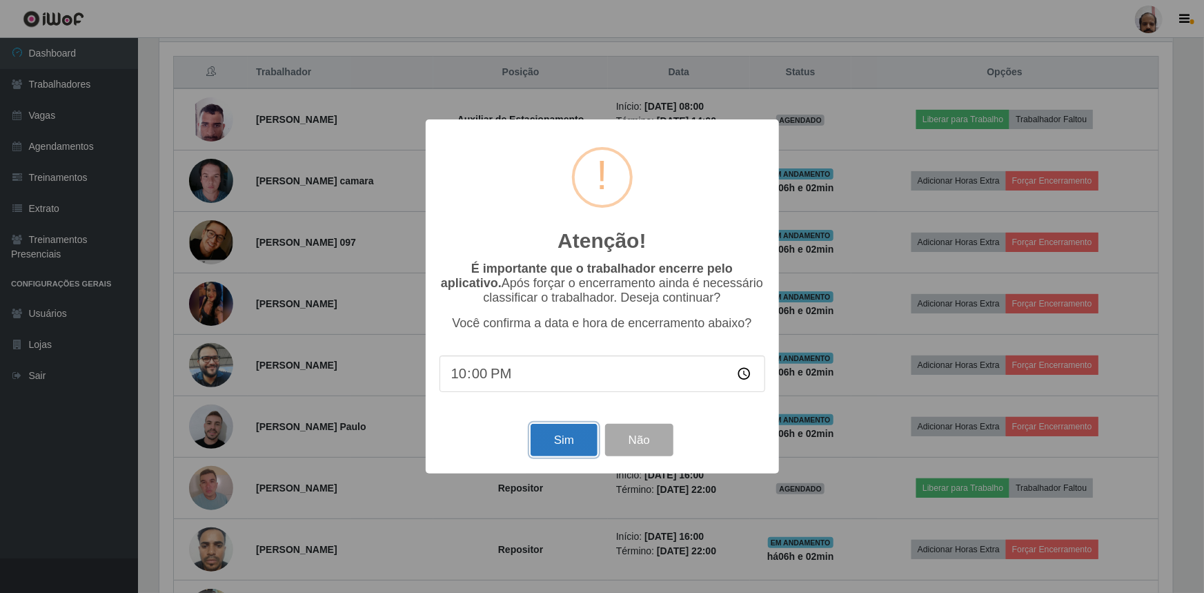
click at [568, 431] on button "Sim" at bounding box center [564, 440] width 67 height 32
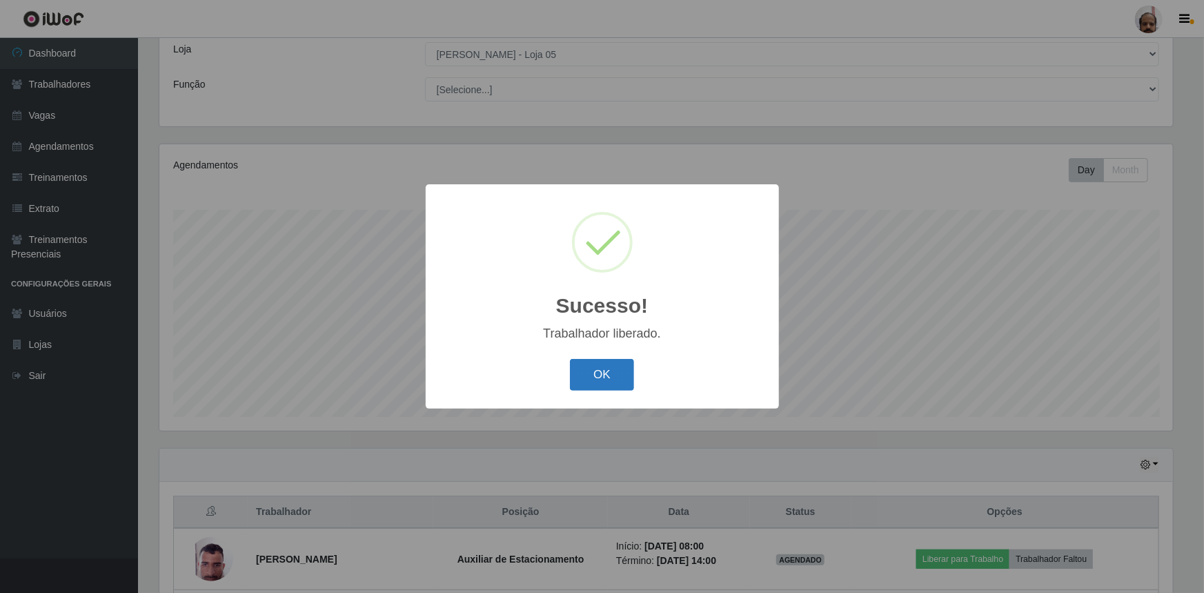
click at [602, 382] on button "OK" at bounding box center [602, 375] width 64 height 32
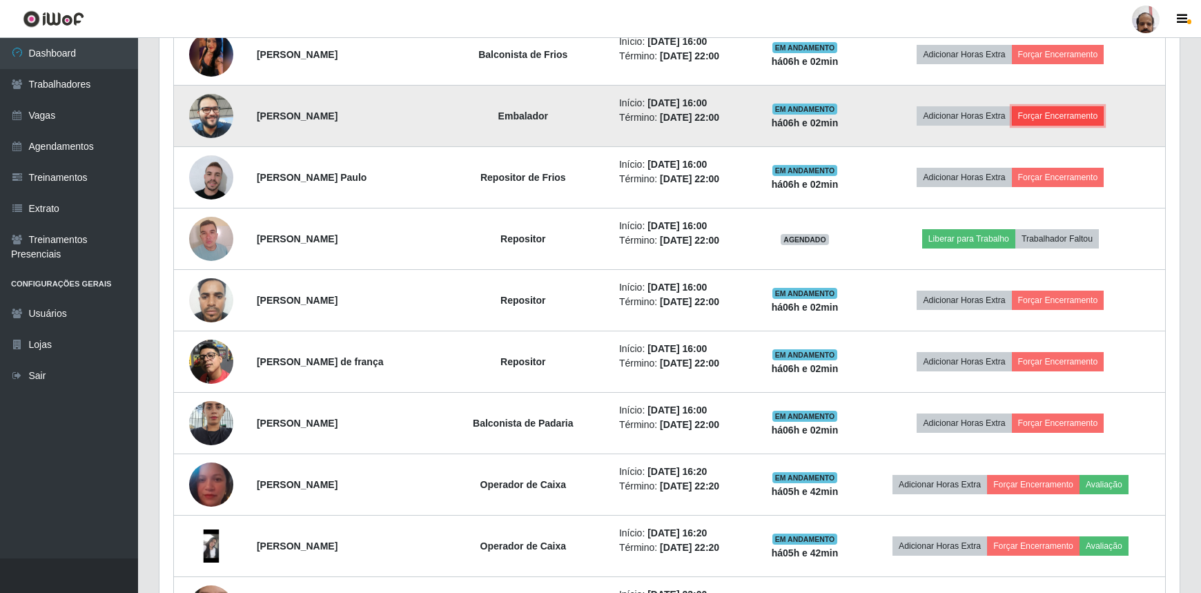
click at [1070, 110] on button "Forçar Encerramento" at bounding box center [1058, 115] width 92 height 19
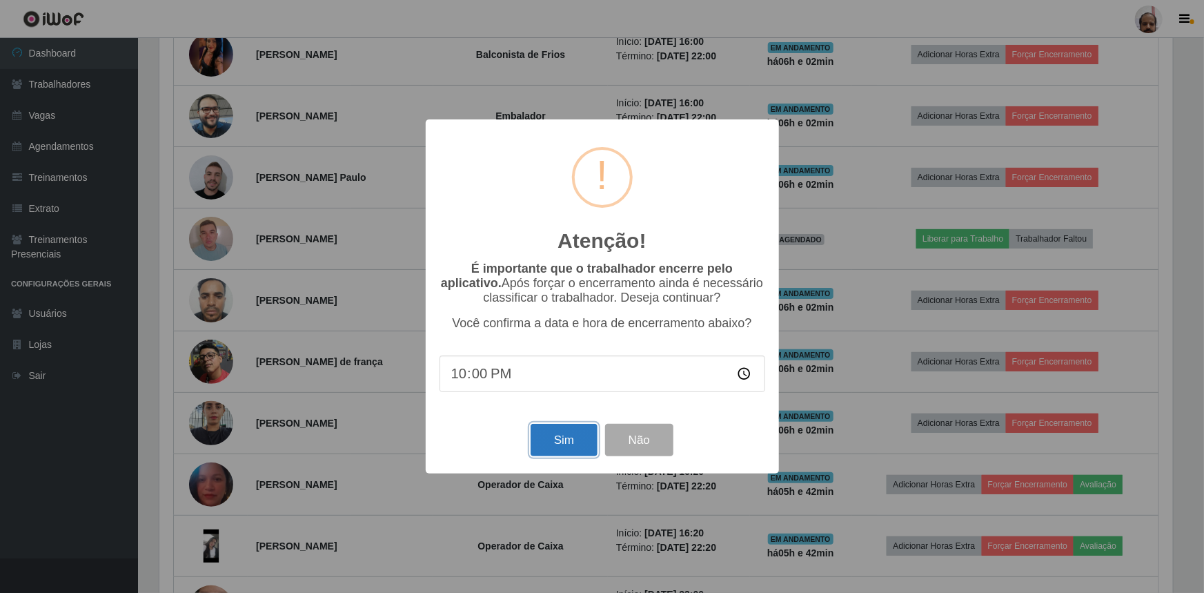
click at [569, 445] on button "Sim" at bounding box center [564, 440] width 67 height 32
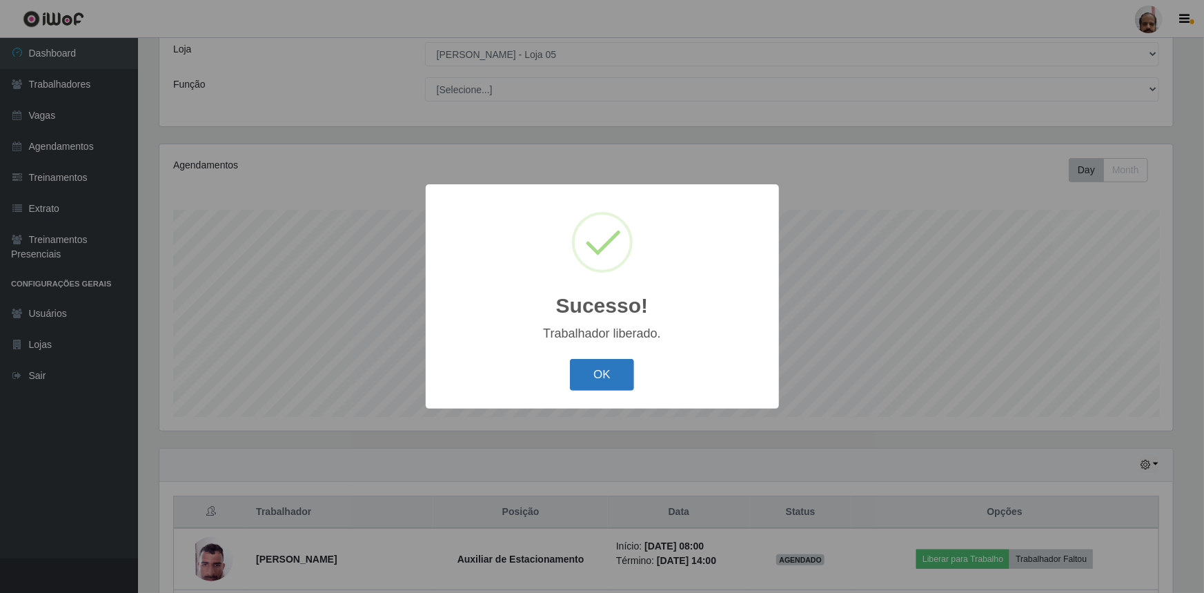
click at [610, 386] on button "OK" at bounding box center [602, 375] width 64 height 32
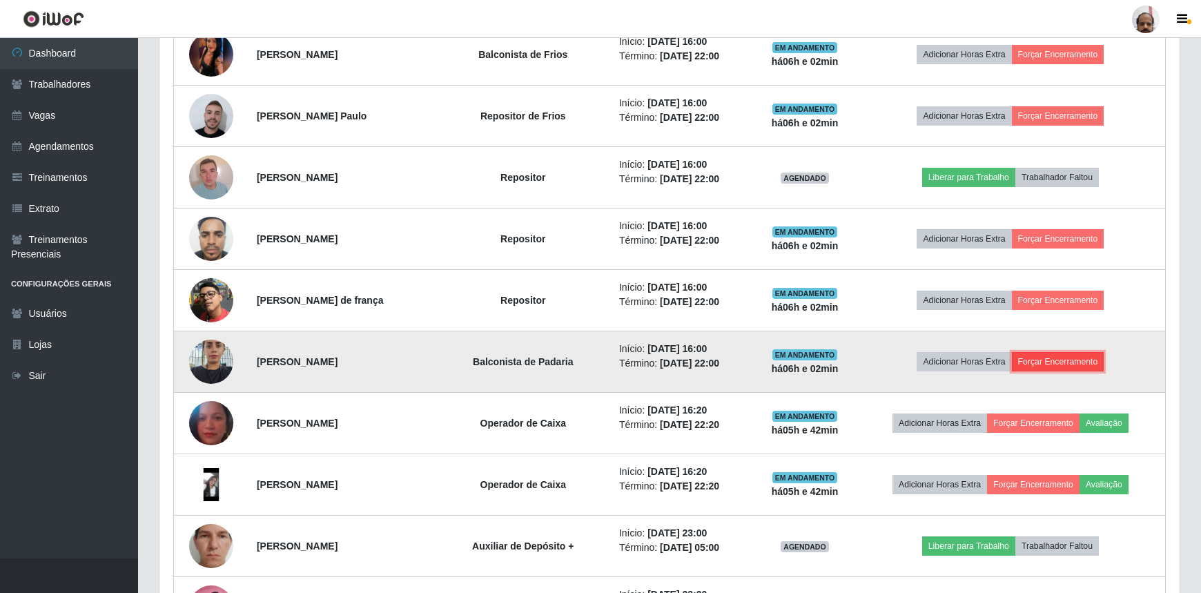
click at [1065, 359] on button "Forçar Encerramento" at bounding box center [1058, 361] width 92 height 19
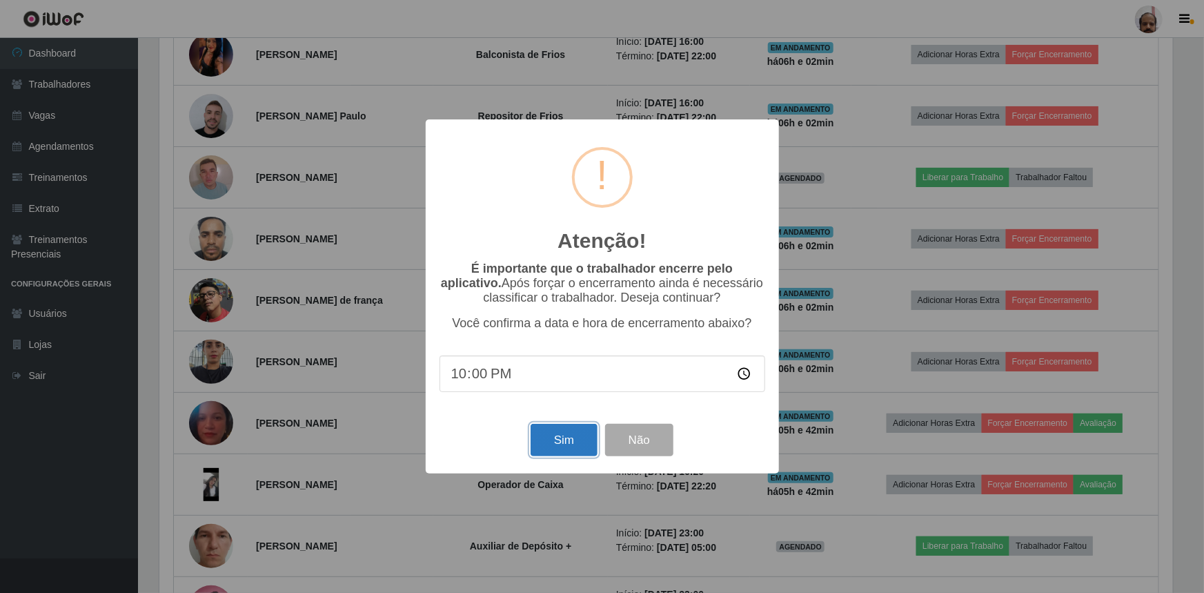
click at [587, 434] on button "Sim" at bounding box center [564, 440] width 67 height 32
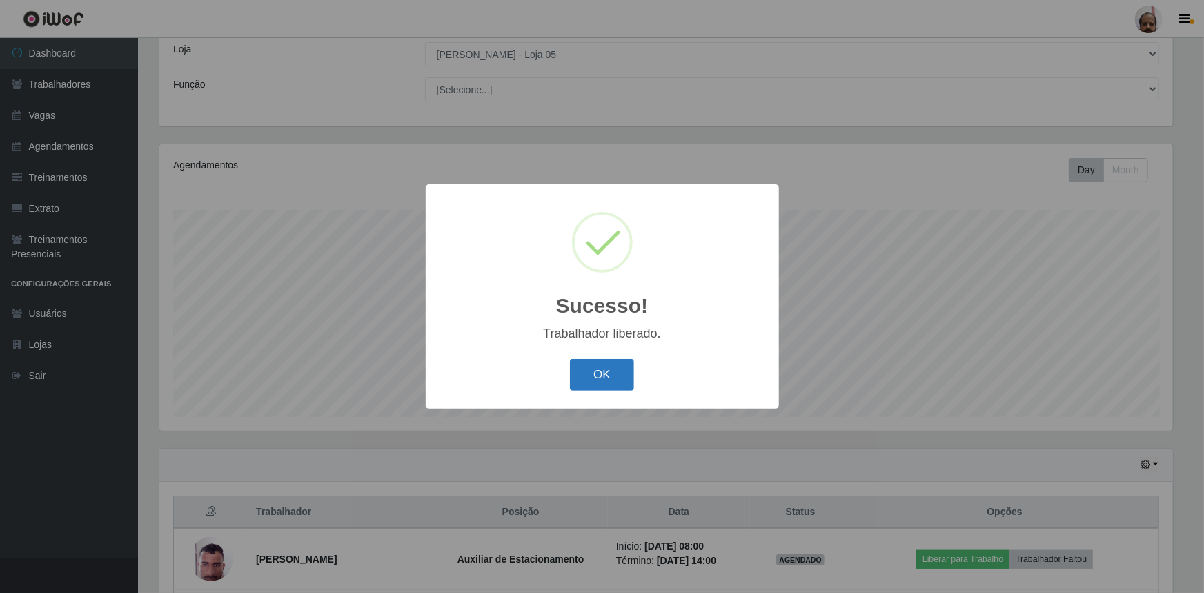
click at [600, 377] on button "OK" at bounding box center [602, 375] width 64 height 32
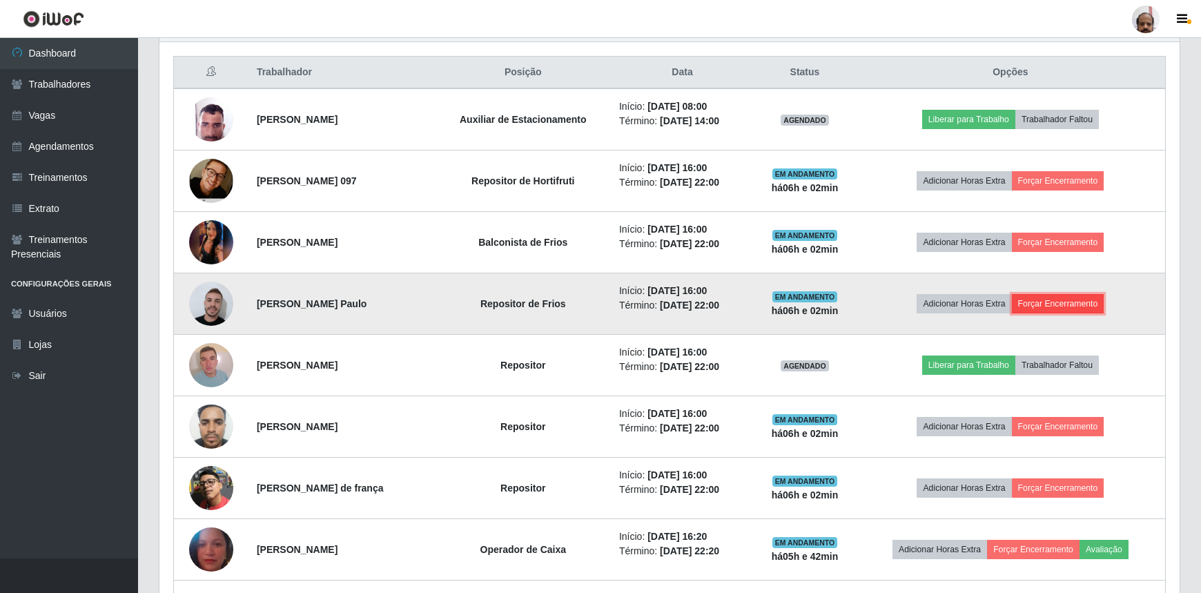
click at [1086, 300] on button "Forçar Encerramento" at bounding box center [1058, 303] width 92 height 19
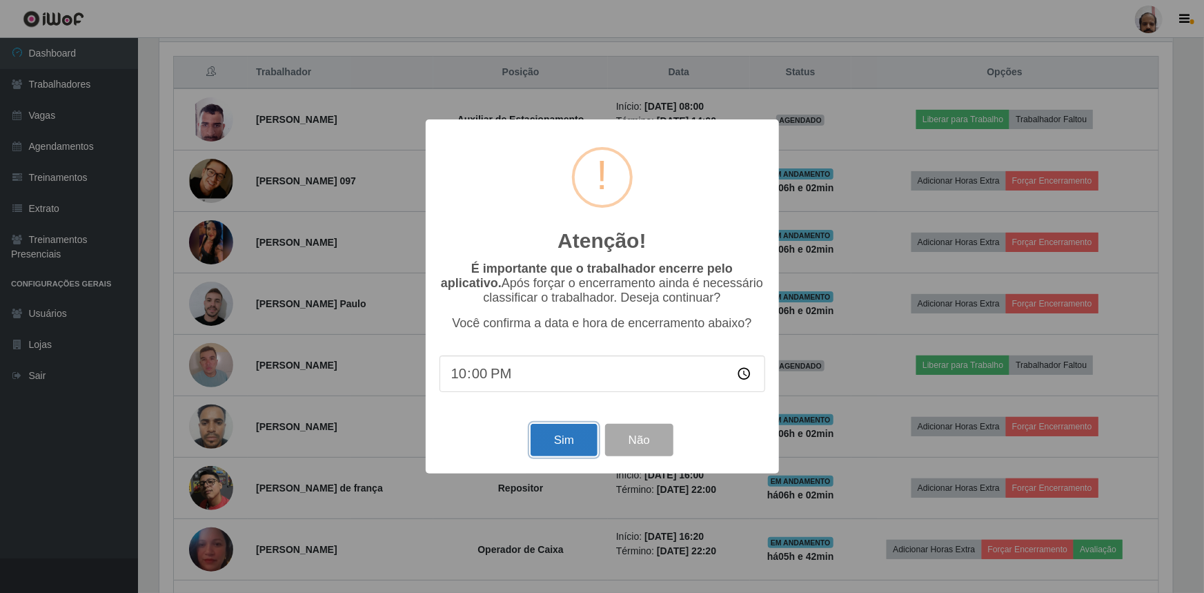
click at [569, 441] on button "Sim" at bounding box center [564, 440] width 67 height 32
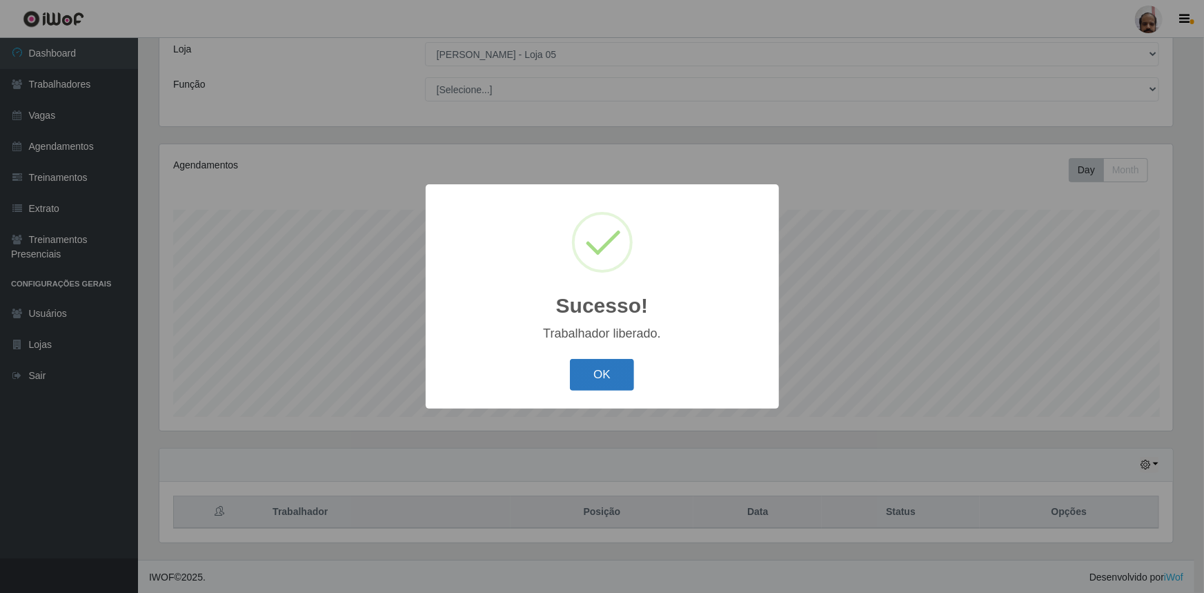
click at [597, 377] on button "OK" at bounding box center [602, 375] width 64 height 32
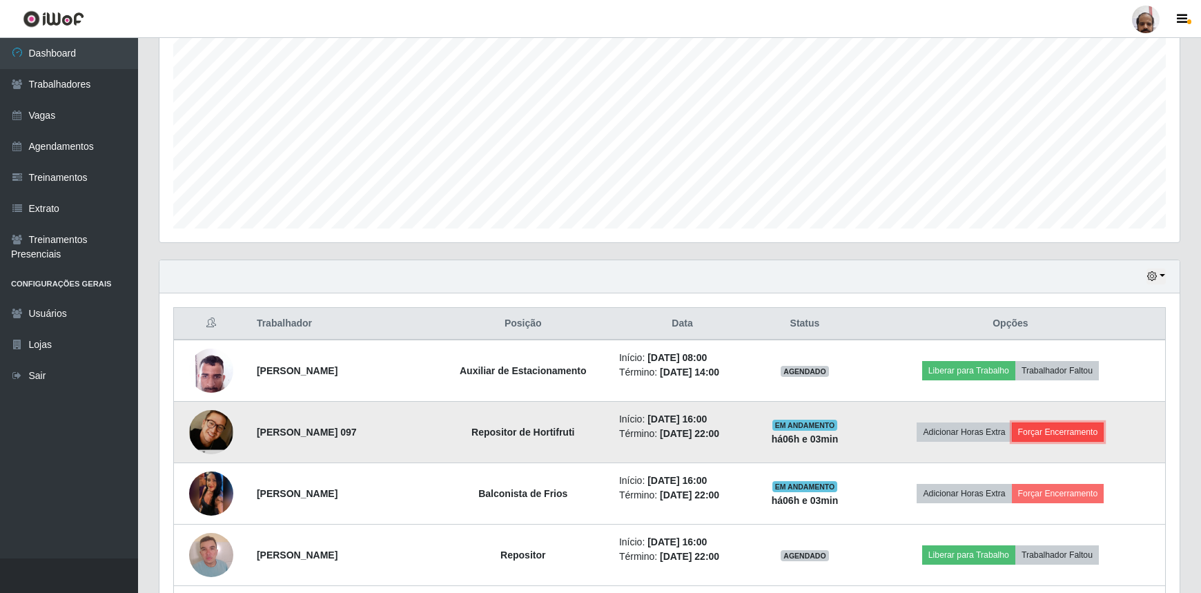
click at [1052, 432] on button "Forçar Encerramento" at bounding box center [1058, 431] width 92 height 19
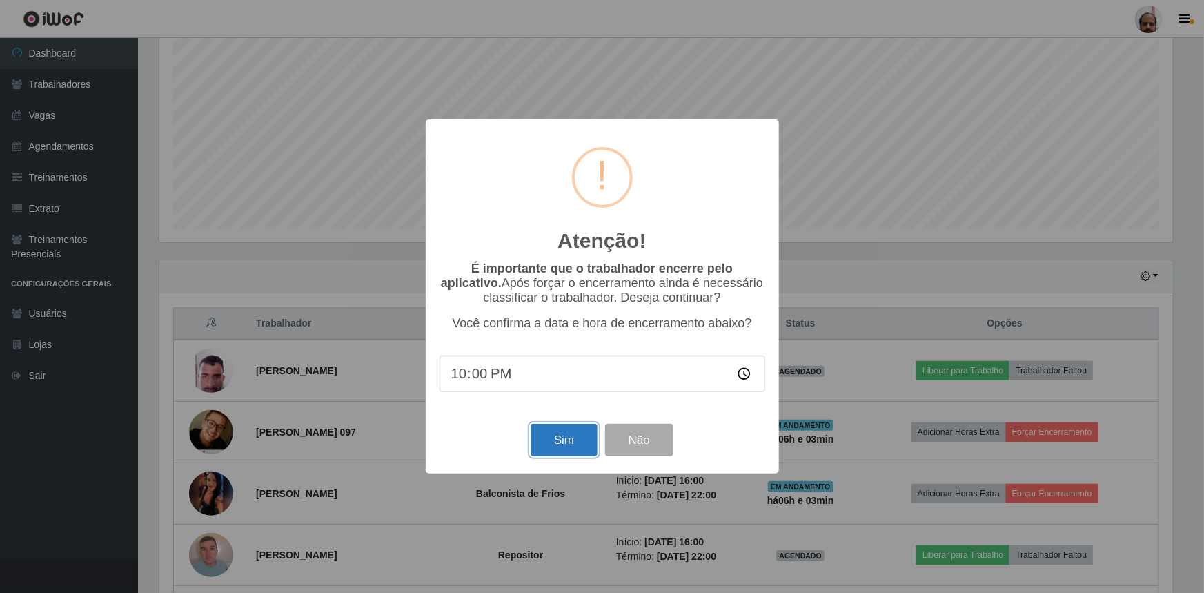
click at [560, 444] on button "Sim" at bounding box center [564, 440] width 67 height 32
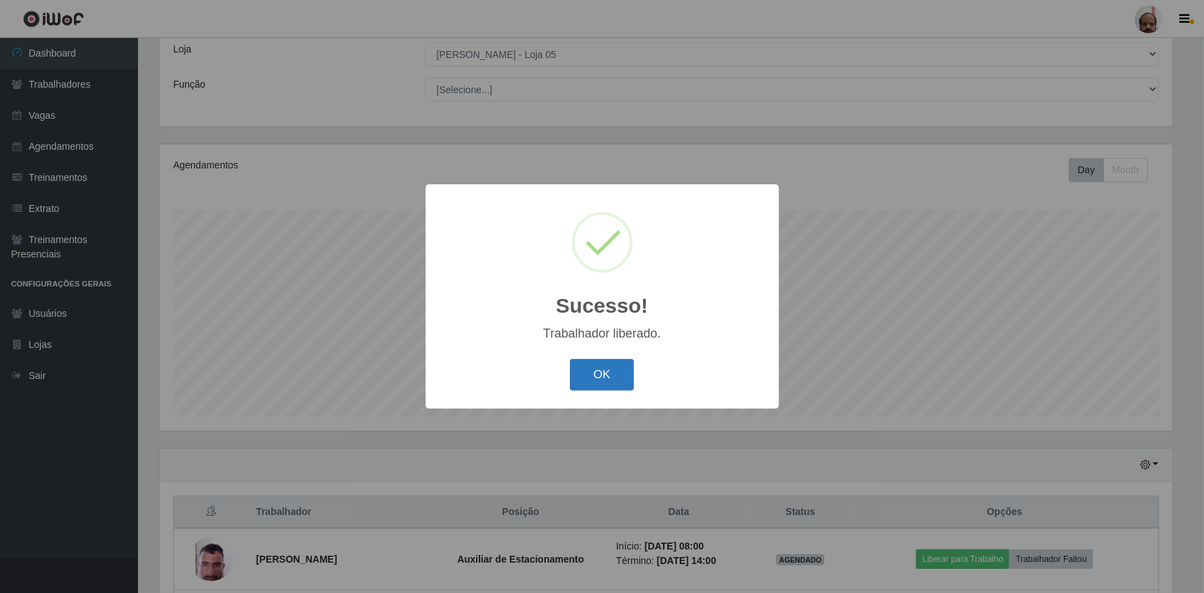
click at [587, 380] on button "OK" at bounding box center [602, 375] width 64 height 32
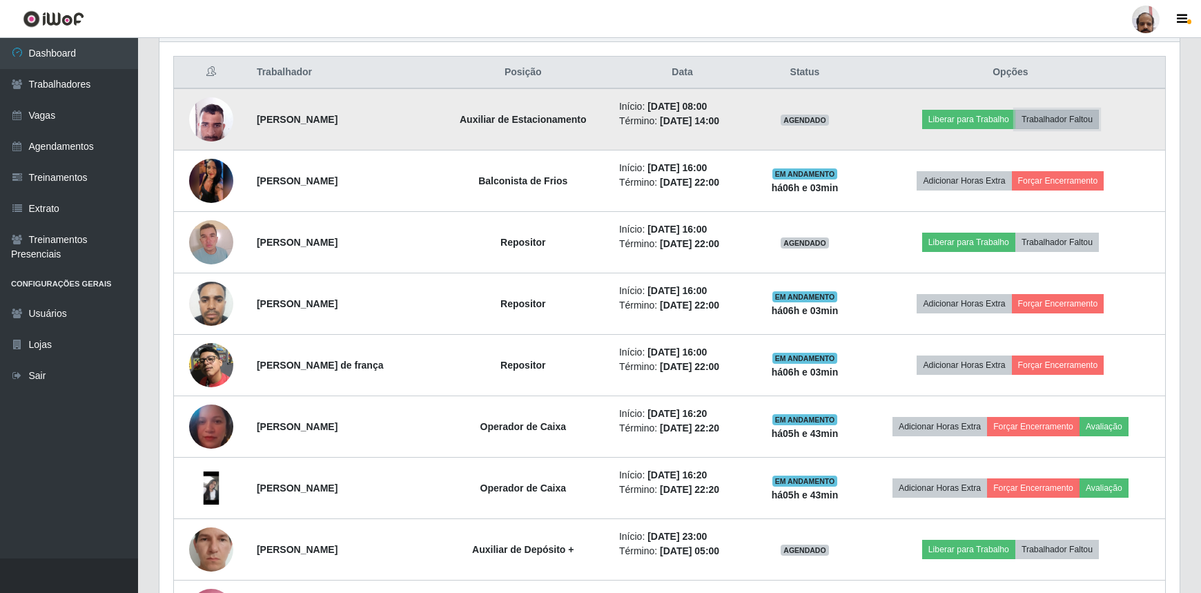
click at [1076, 117] on button "Trabalhador Faltou" at bounding box center [1056, 119] width 83 height 19
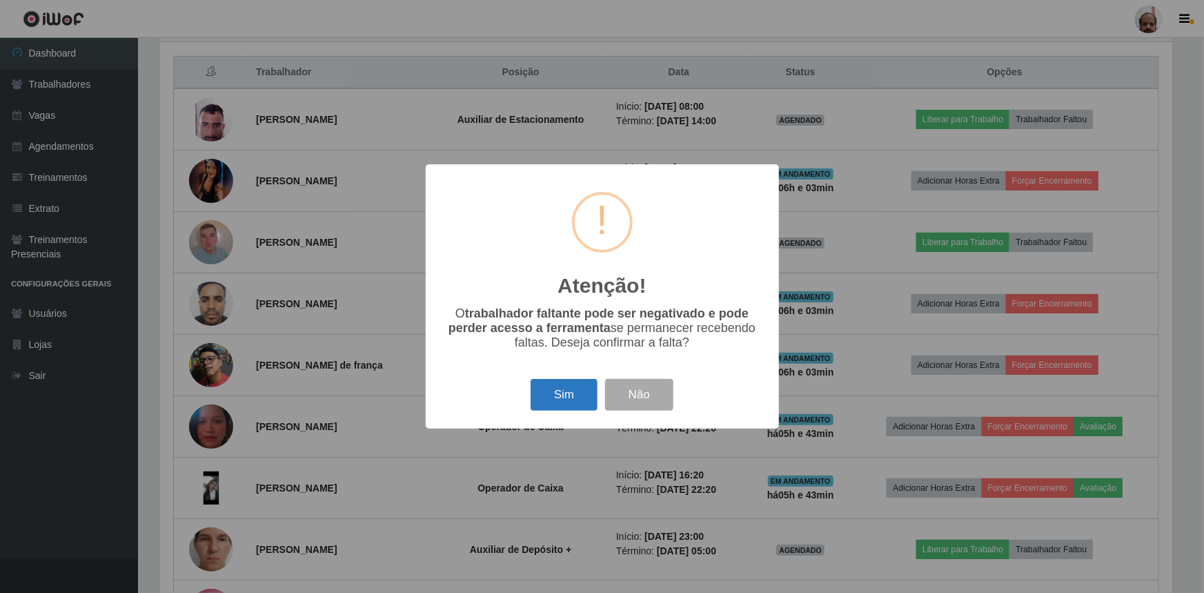
click at [542, 395] on button "Sim" at bounding box center [564, 395] width 67 height 32
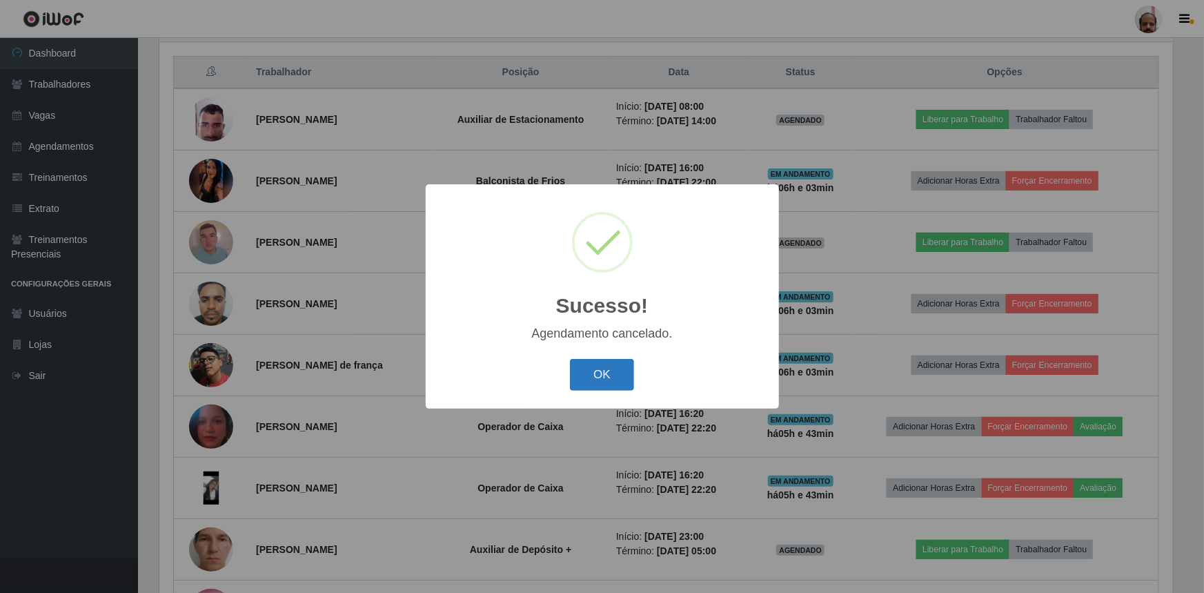
click at [626, 371] on button "OK" at bounding box center [602, 375] width 64 height 32
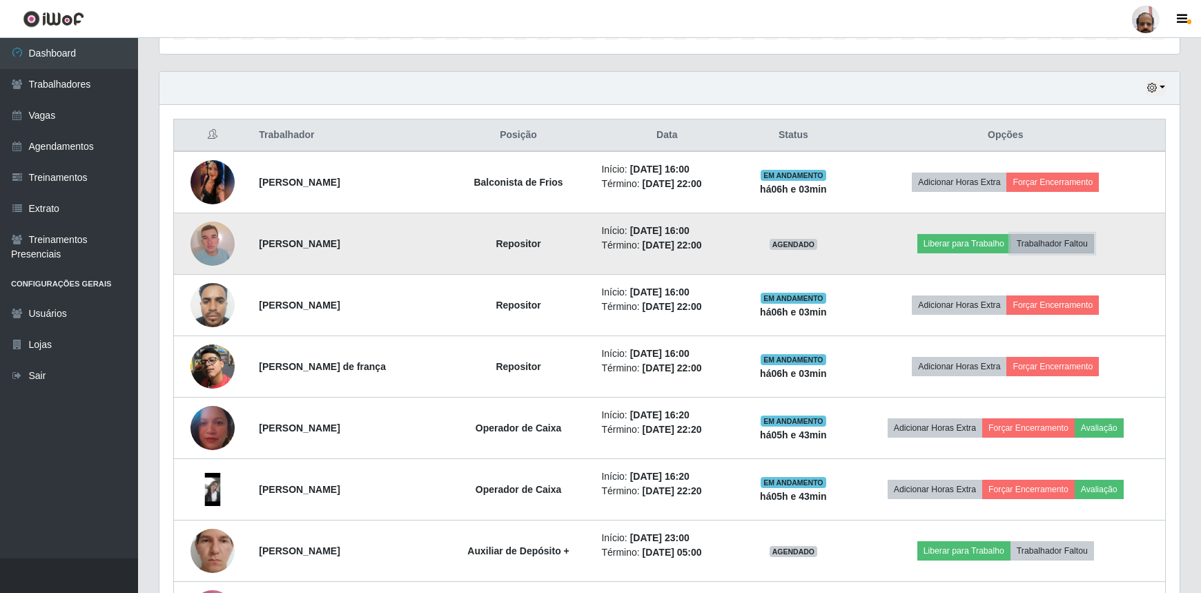
click at [1067, 237] on button "Trabalhador Faltou" at bounding box center [1051, 243] width 83 height 19
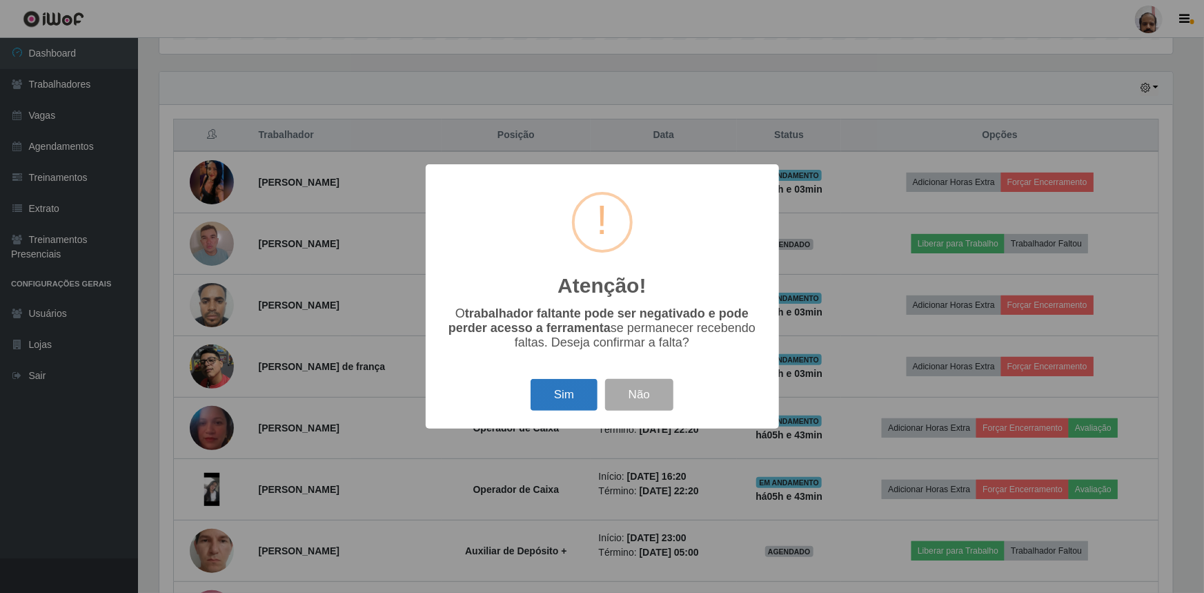
click at [558, 396] on button "Sim" at bounding box center [564, 395] width 67 height 32
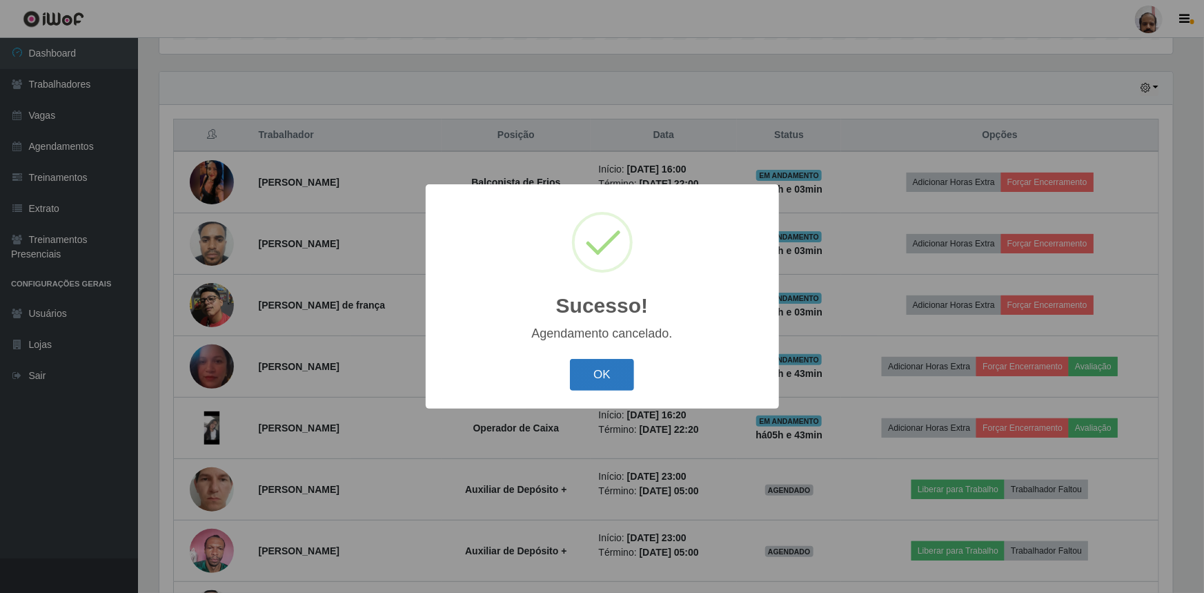
click at [612, 375] on button "OK" at bounding box center [602, 375] width 64 height 32
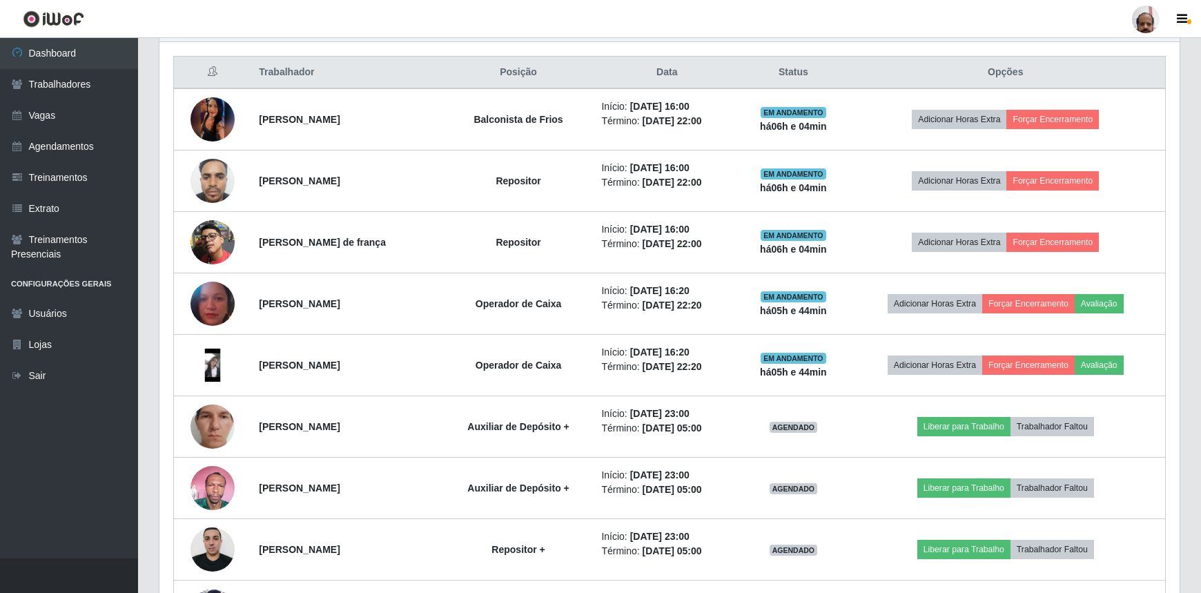
scroll to position [453, 0]
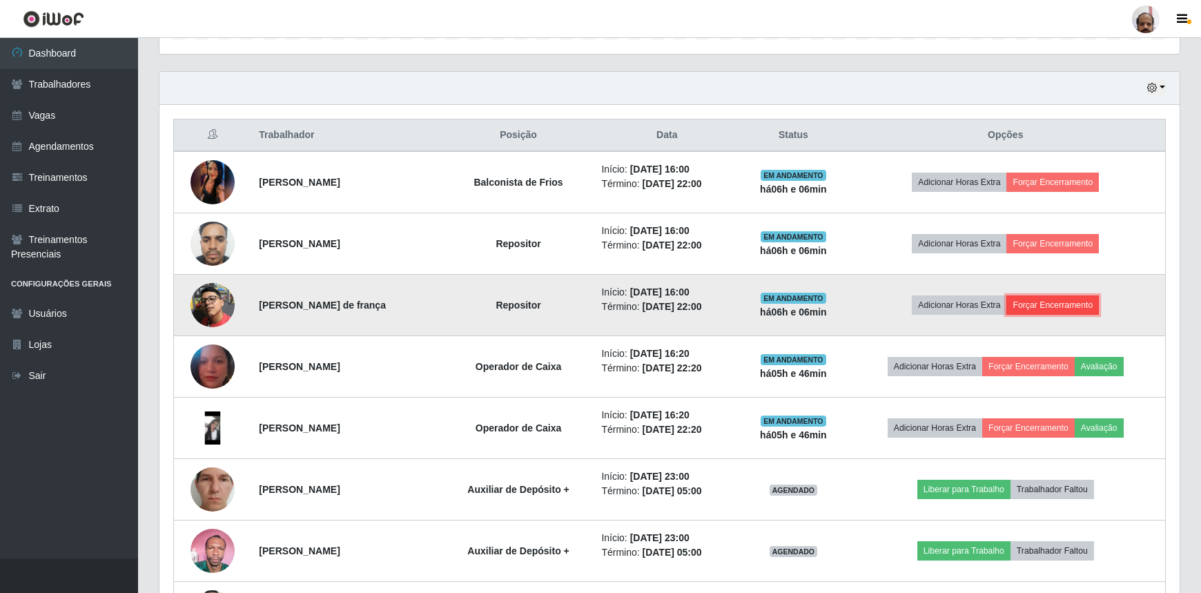
click at [1070, 302] on button "Forçar Encerramento" at bounding box center [1052, 304] width 92 height 19
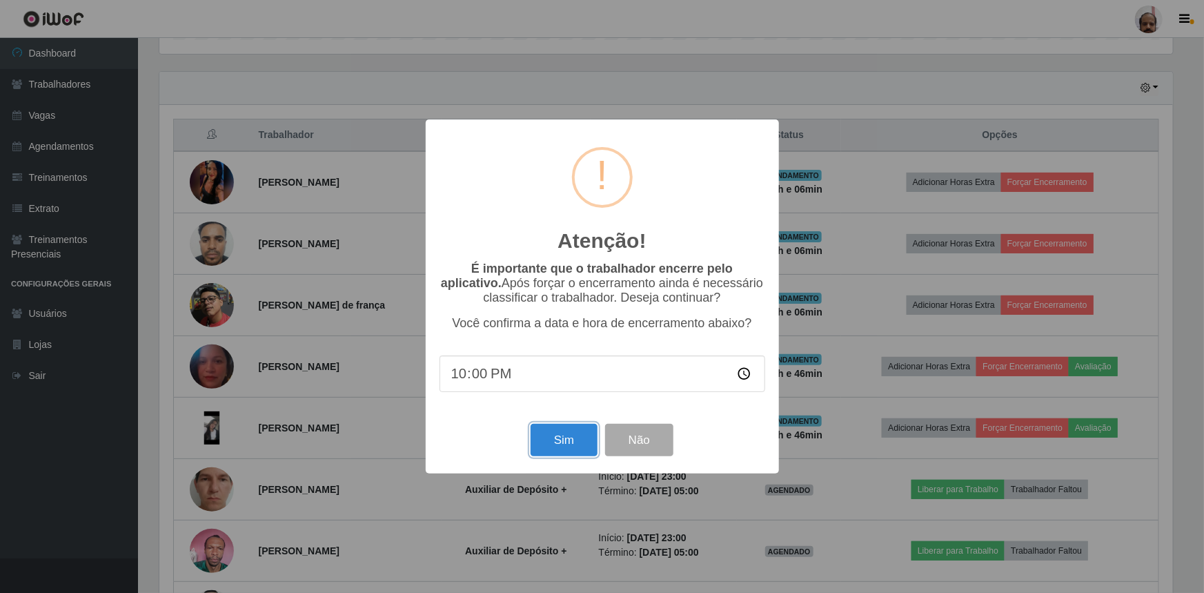
click at [554, 439] on button "Sim" at bounding box center [564, 440] width 67 height 32
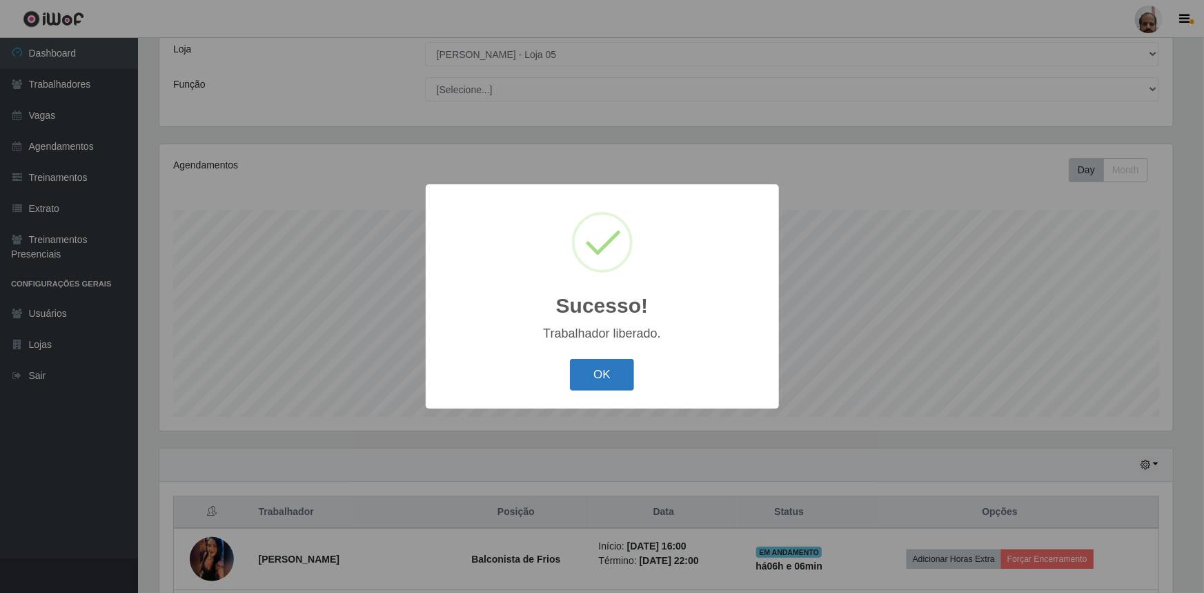
click at [595, 380] on button "OK" at bounding box center [602, 375] width 64 height 32
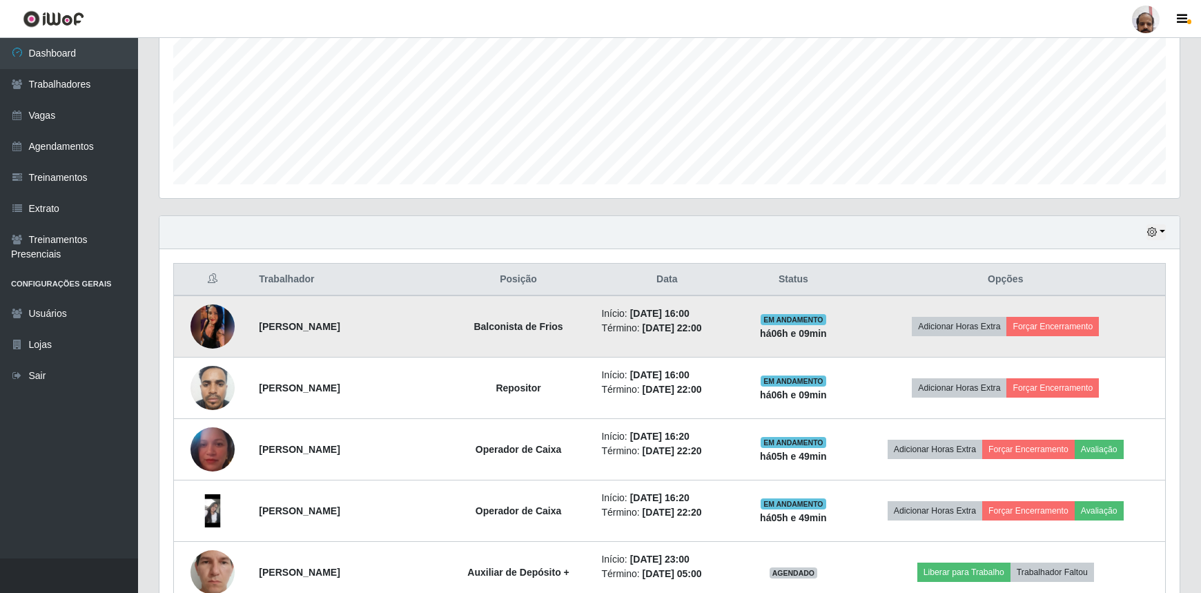
scroll to position [328, 0]
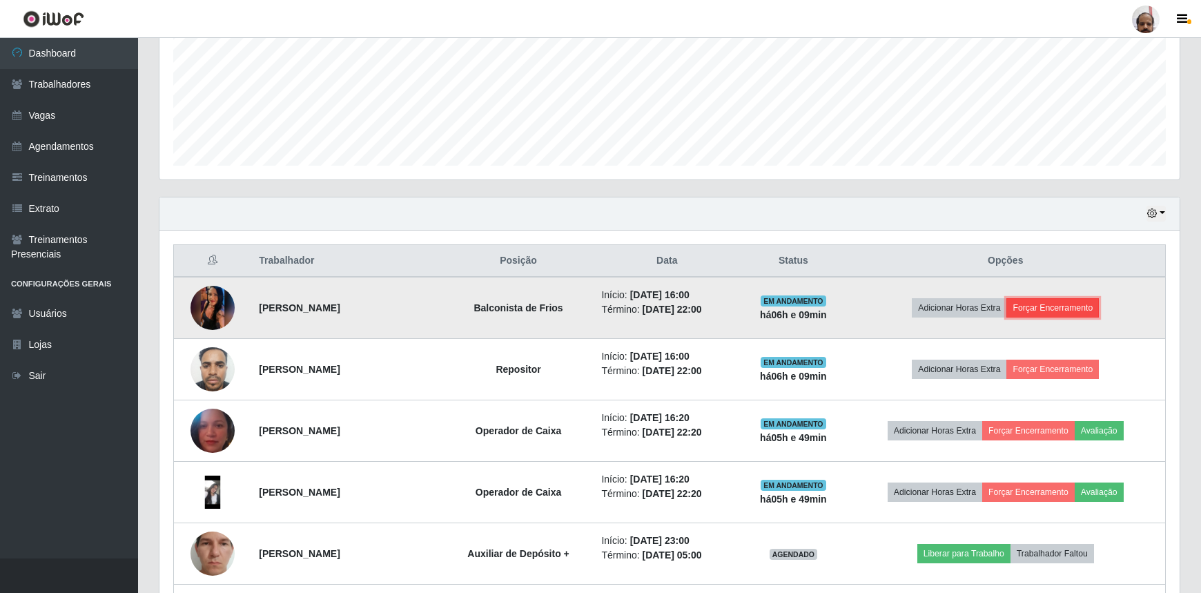
click at [1052, 304] on button "Forçar Encerramento" at bounding box center [1052, 307] width 92 height 19
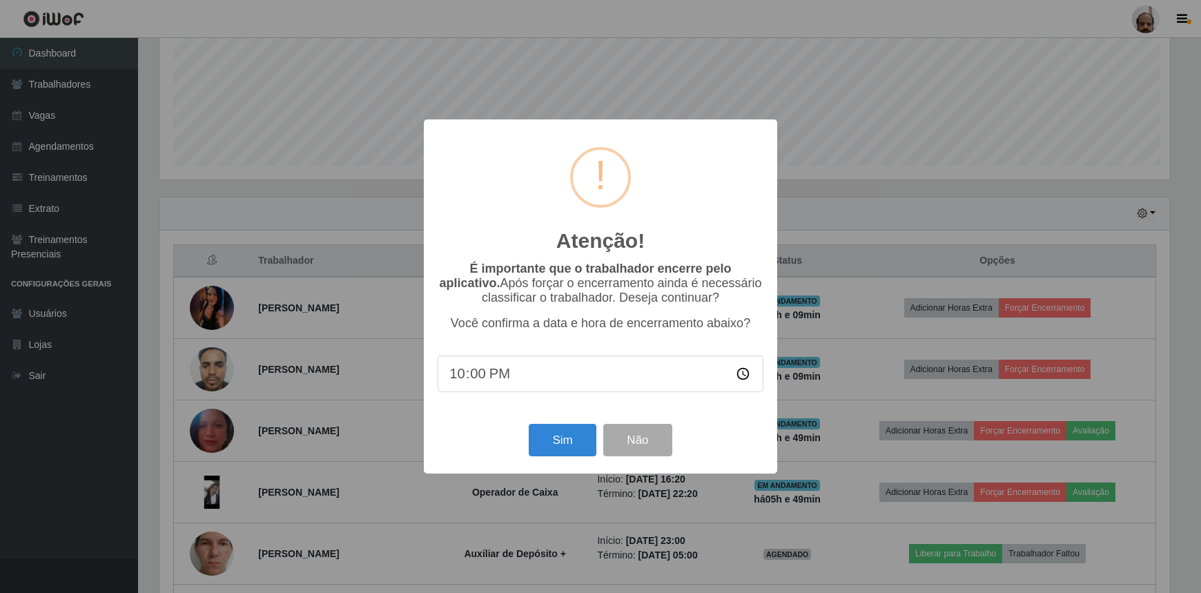
scroll to position [286, 1014]
click at [567, 445] on button "Sim" at bounding box center [564, 440] width 67 height 32
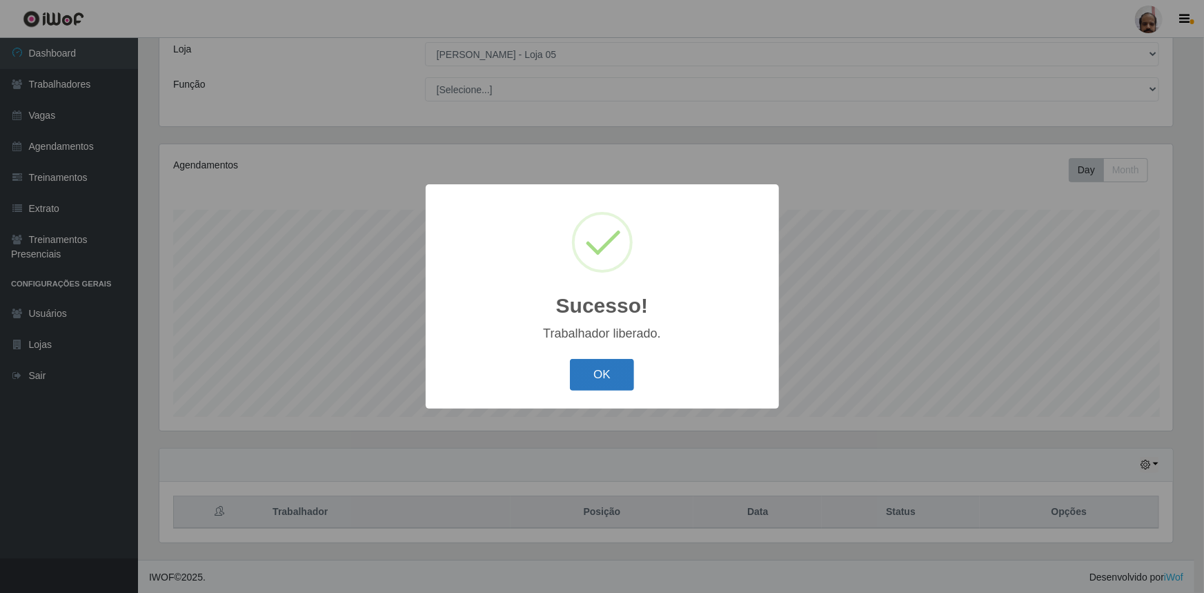
click at [587, 380] on button "OK" at bounding box center [602, 375] width 64 height 32
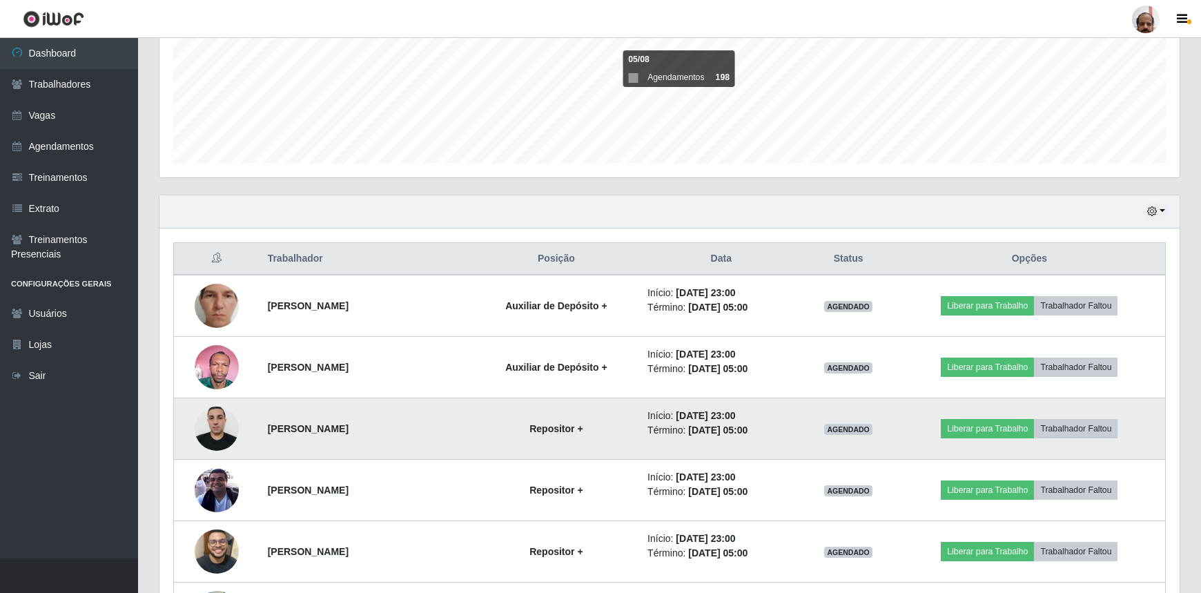
scroll to position [516, 0]
